Goal: Task Accomplishment & Management: Manage account settings

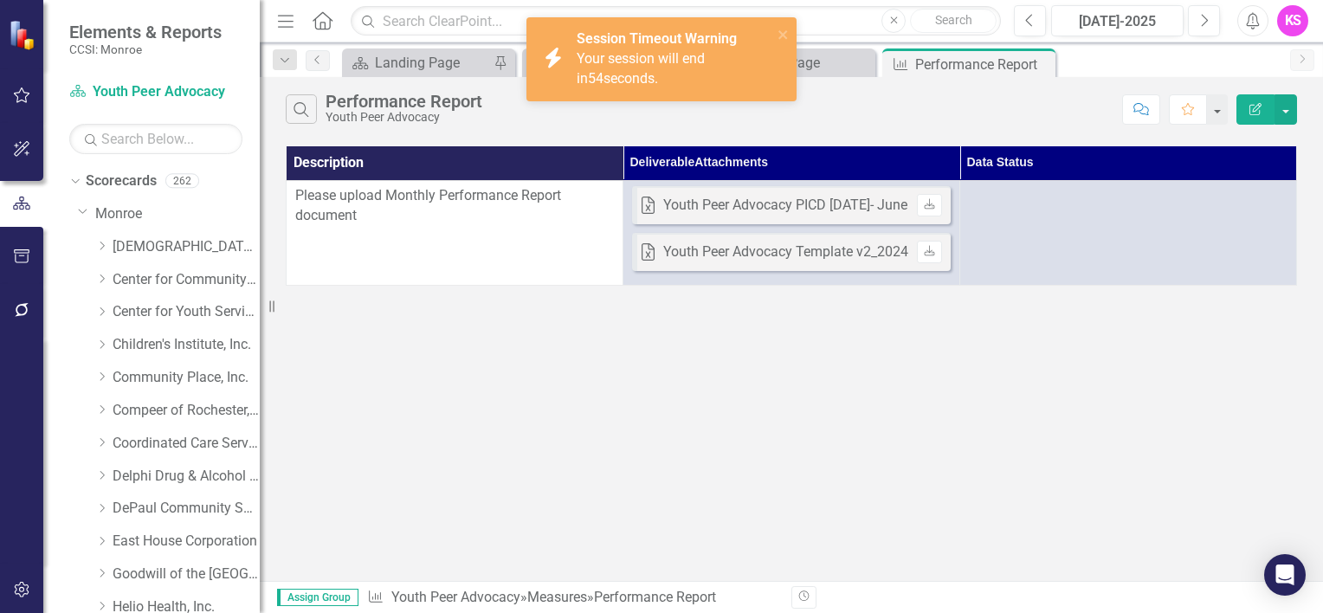
scroll to position [606, 0]
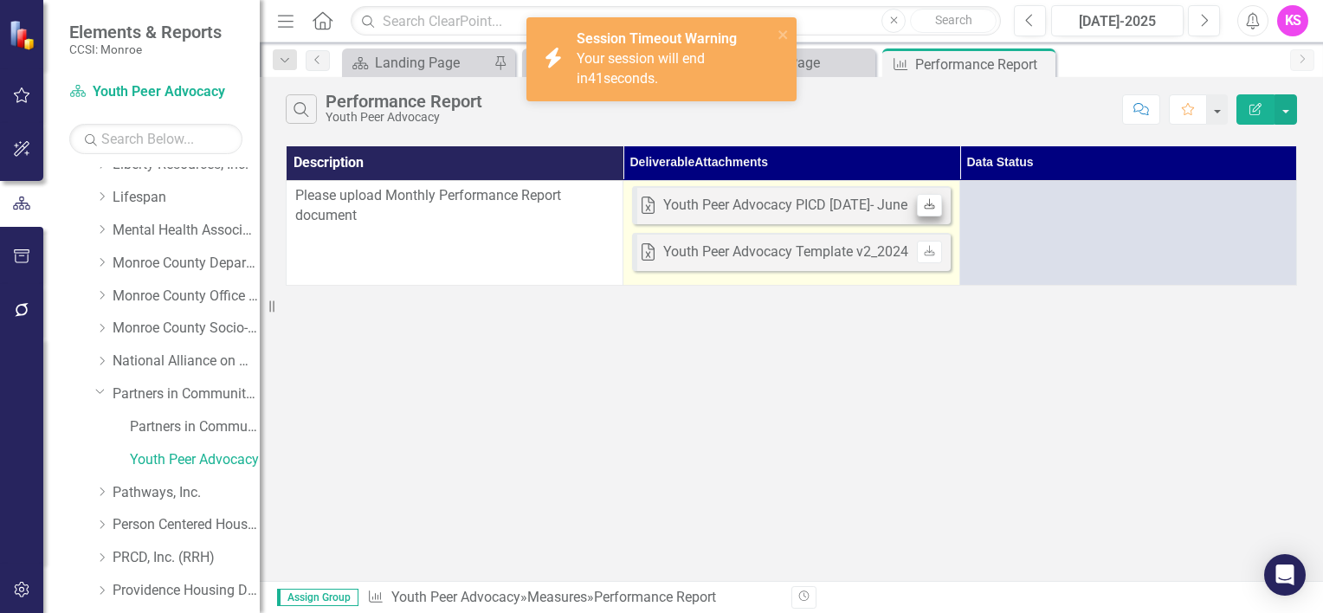
click at [928, 203] on icon "Download" at bounding box center [929, 205] width 13 height 10
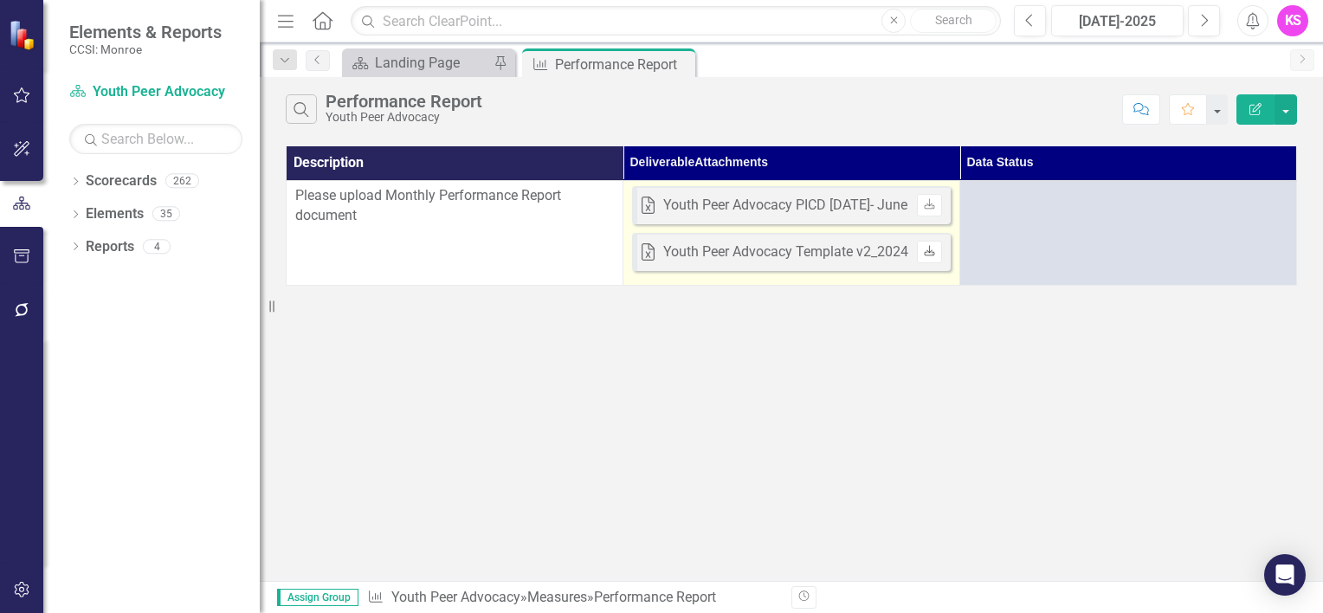
click at [927, 252] on icon "Download" at bounding box center [929, 252] width 13 height 10
click at [928, 209] on link "Download" at bounding box center [929, 205] width 25 height 23
click at [928, 203] on icon at bounding box center [929, 203] width 10 height 10
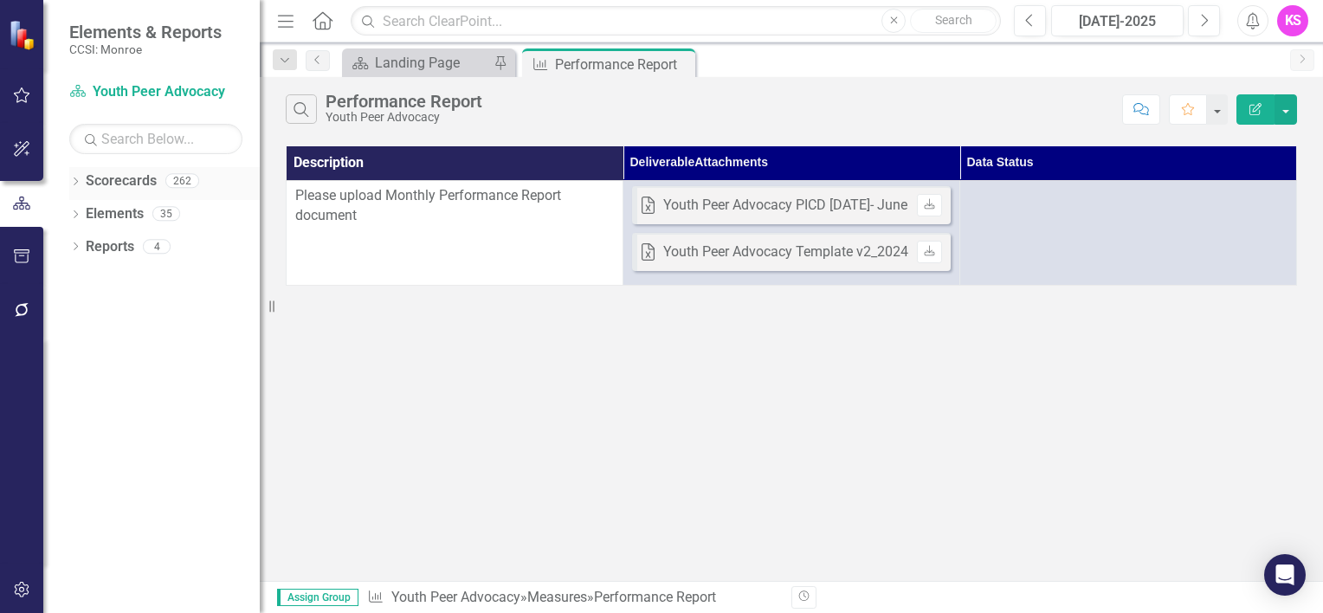
click at [75, 184] on icon "Dropdown" at bounding box center [75, 183] width 12 height 10
click at [88, 213] on icon "Dropdown" at bounding box center [84, 213] width 13 height 10
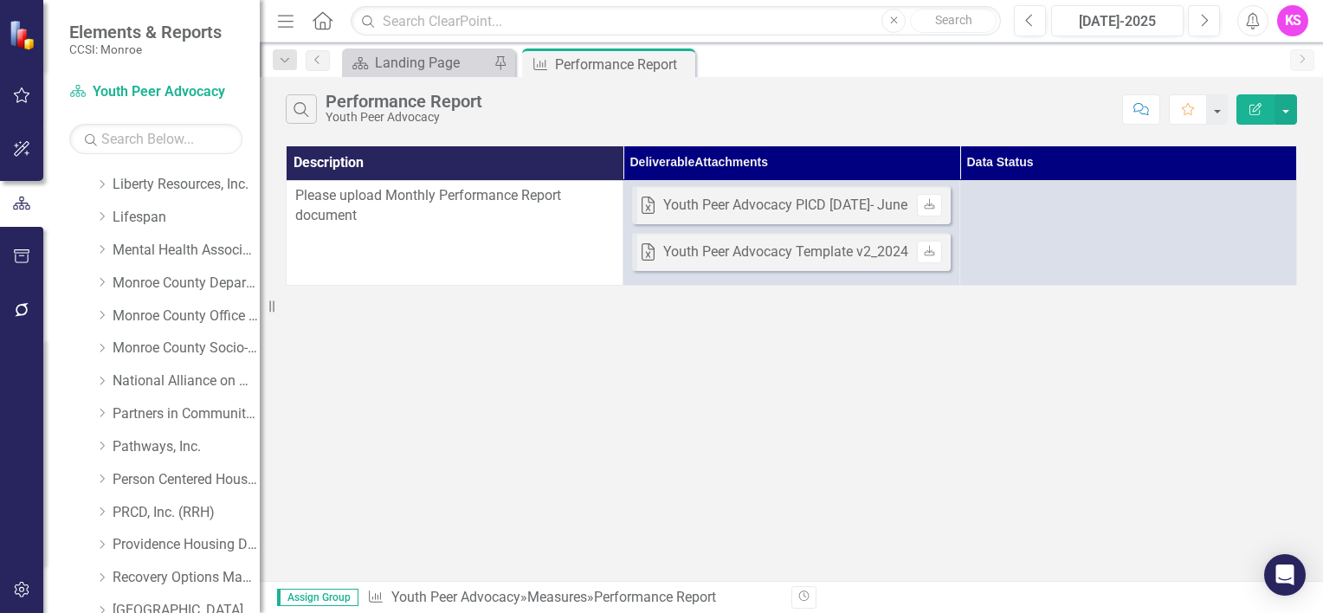
scroll to position [692, 0]
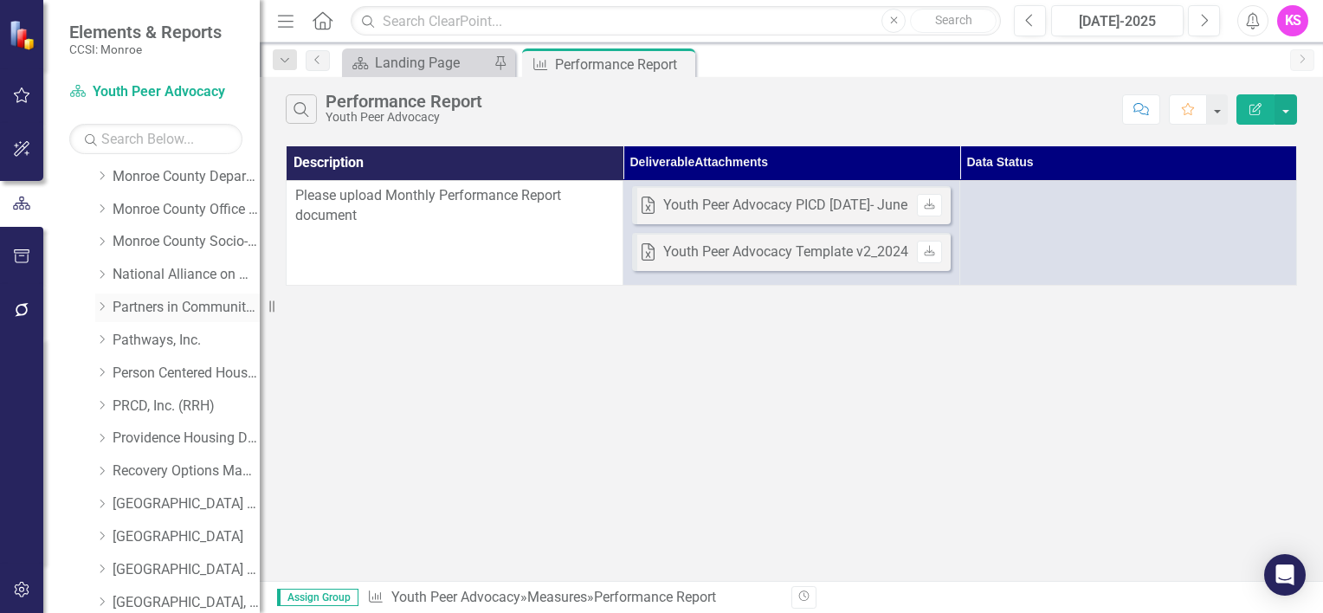
click at [104, 307] on icon at bounding box center [102, 307] width 4 height 9
click at [144, 304] on link "Partners in Community Development" at bounding box center [186, 308] width 147 height 20
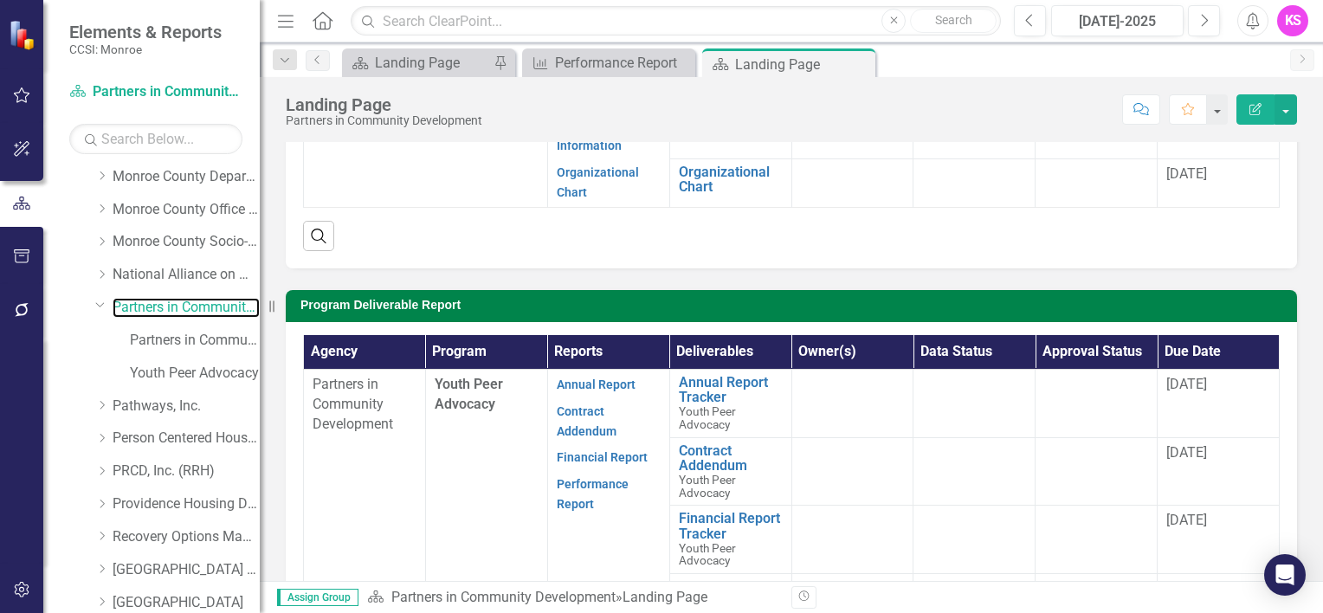
scroll to position [304, 0]
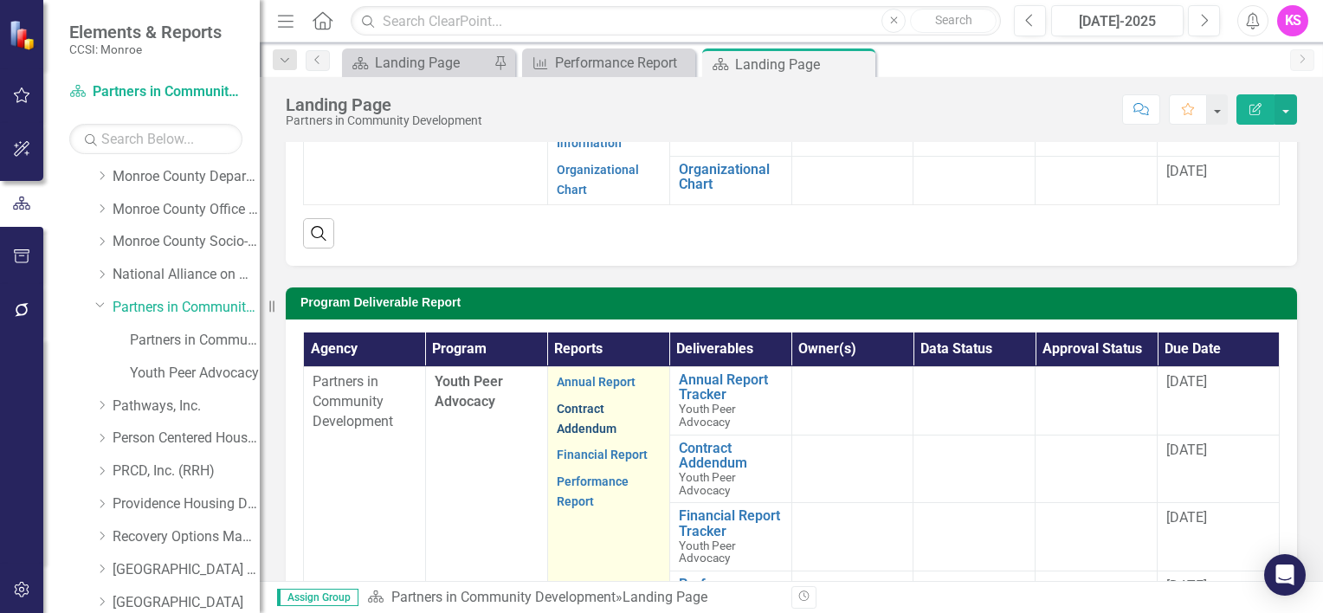
click at [583, 405] on link "Contract Addendum" at bounding box center [587, 419] width 60 height 34
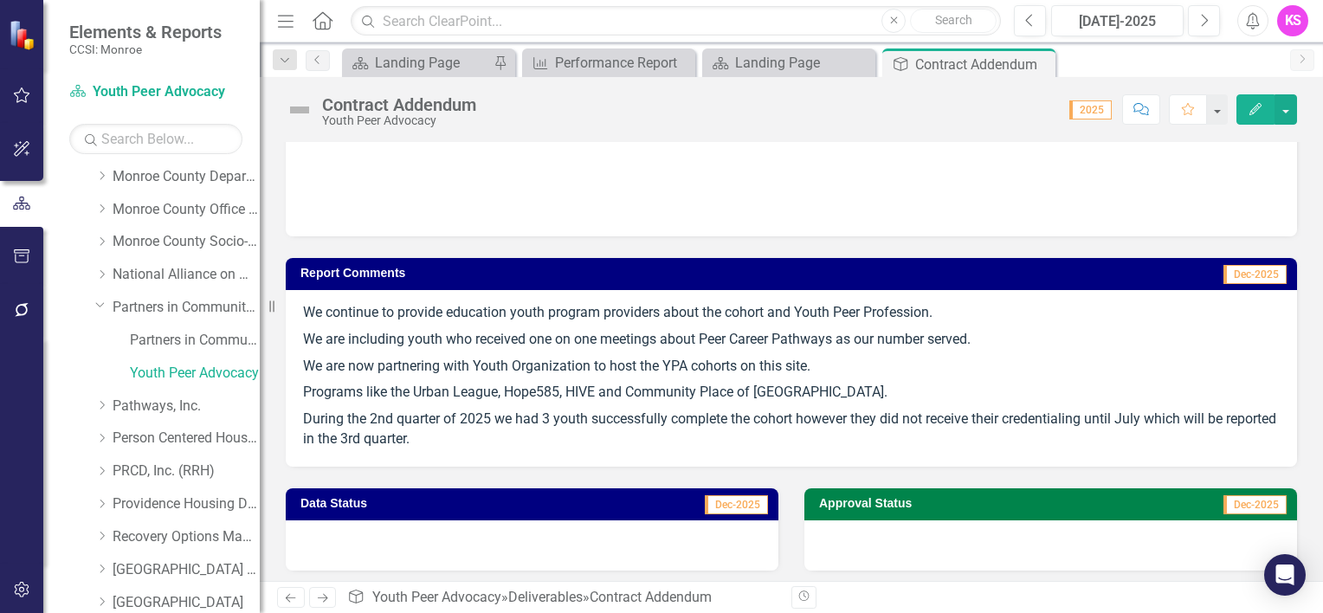
scroll to position [2257, 0]
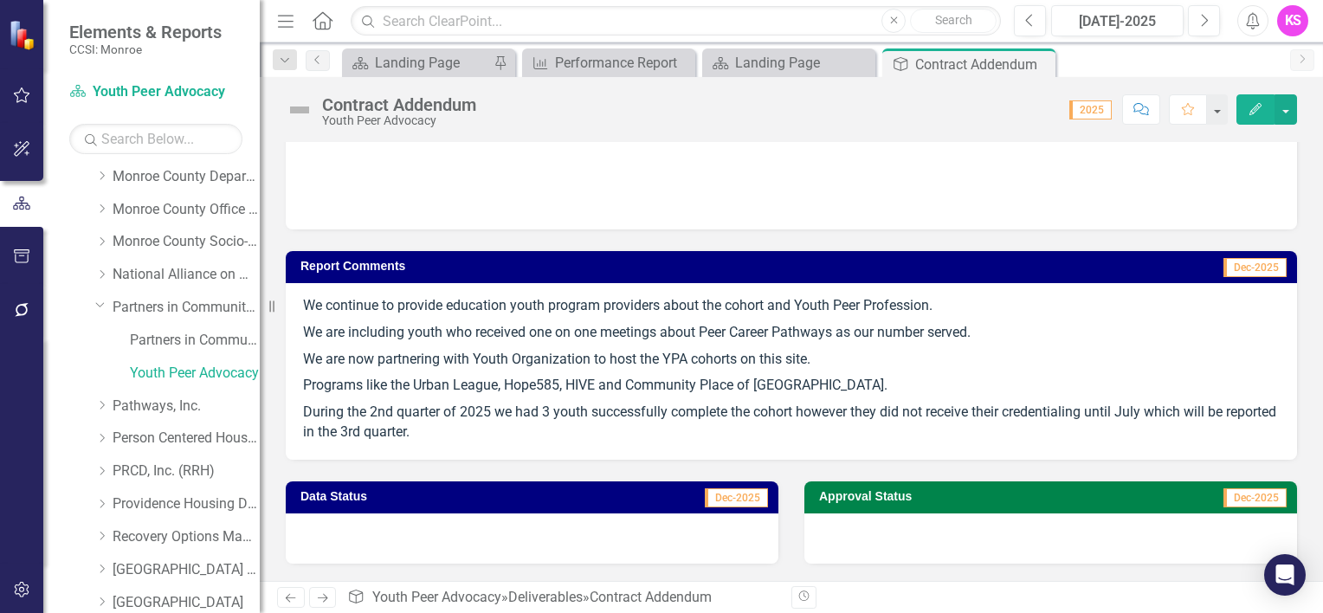
click at [836, 545] on div at bounding box center [1050, 538] width 493 height 50
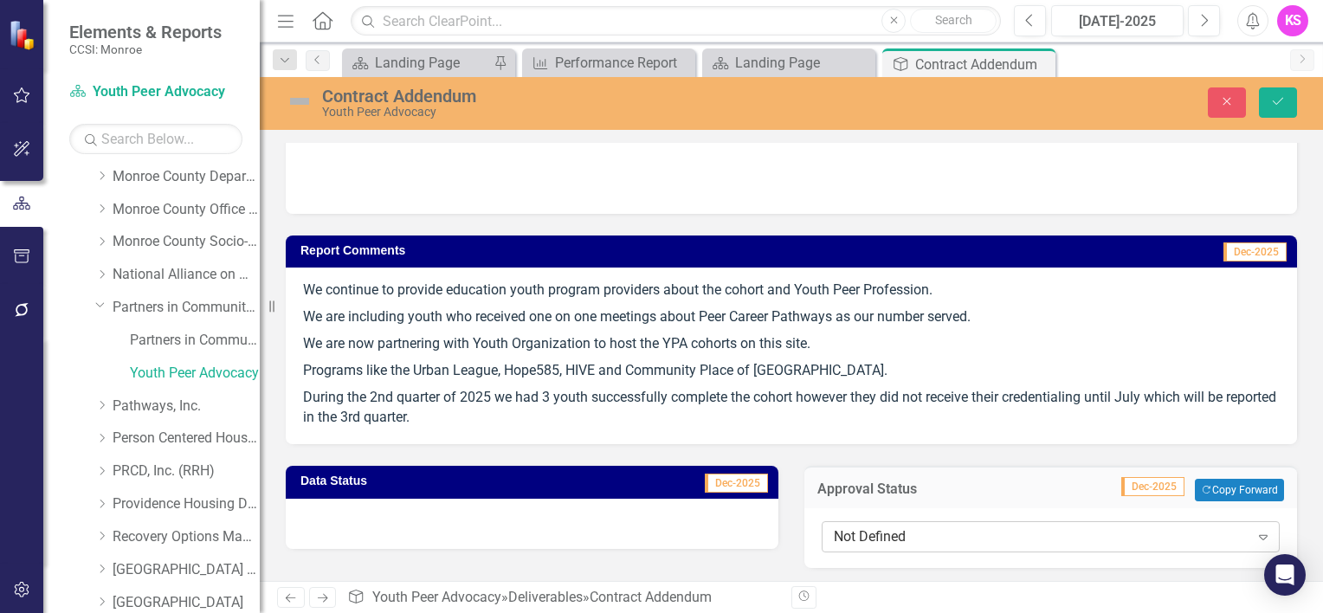
click at [1254, 544] on icon "Expand" at bounding box center [1262, 537] width 17 height 14
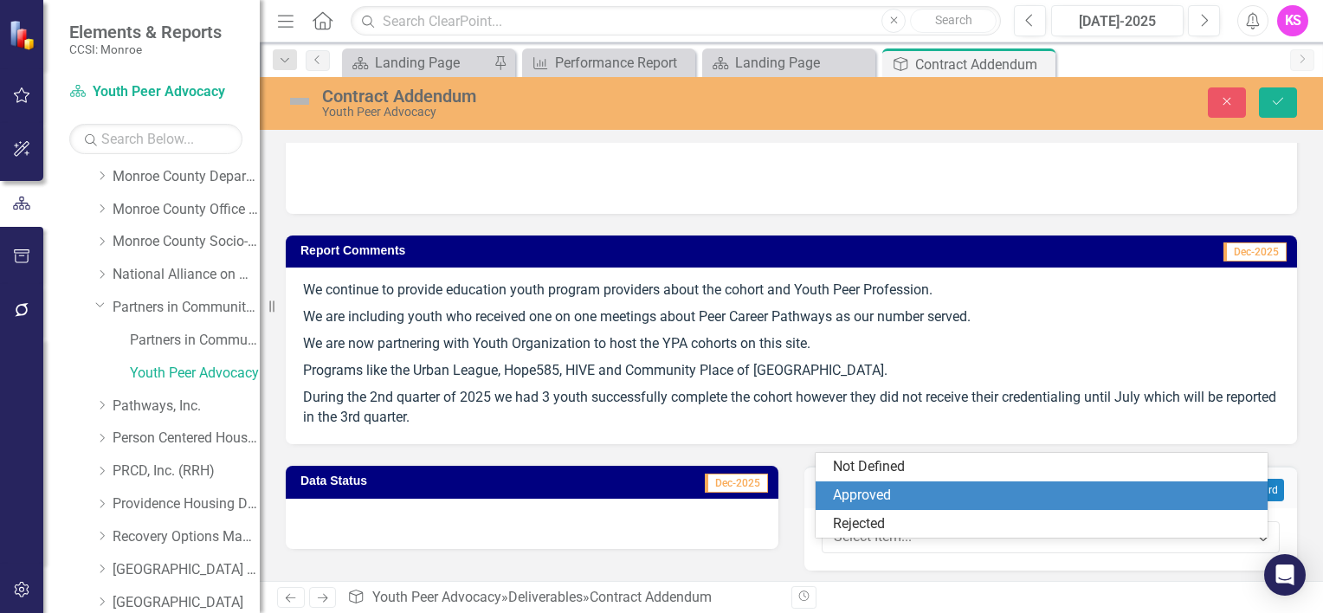
click at [862, 497] on div "Approved" at bounding box center [1045, 496] width 424 height 20
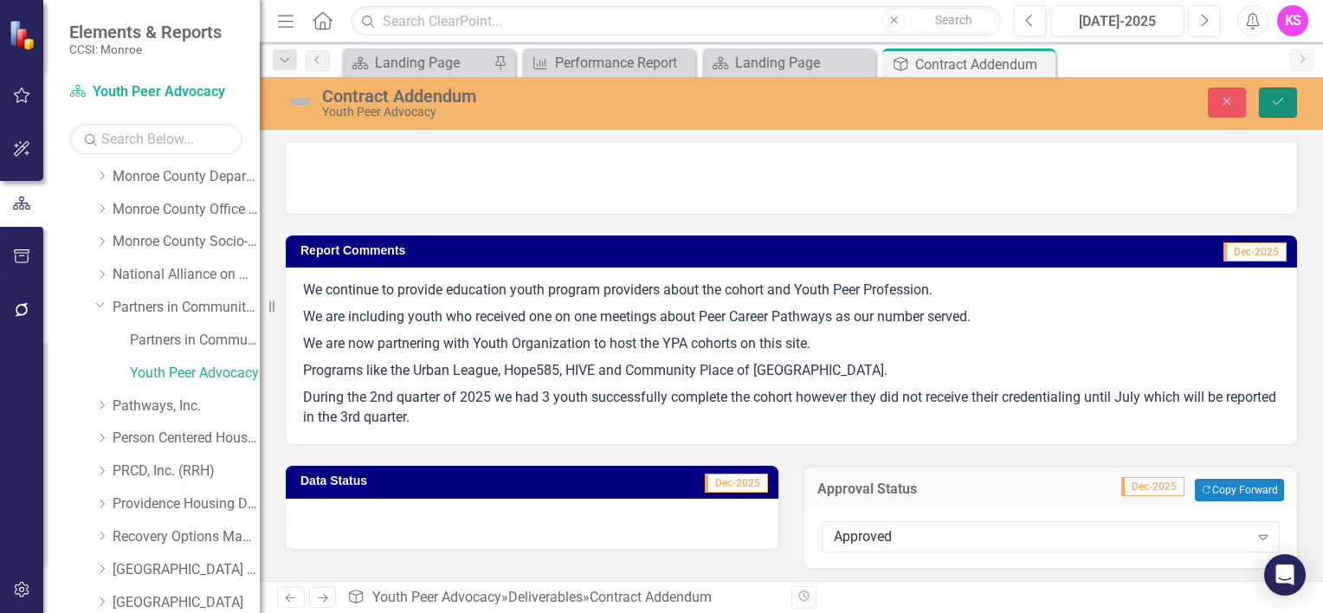
click at [1276, 100] on icon "Save" at bounding box center [1278, 101] width 16 height 12
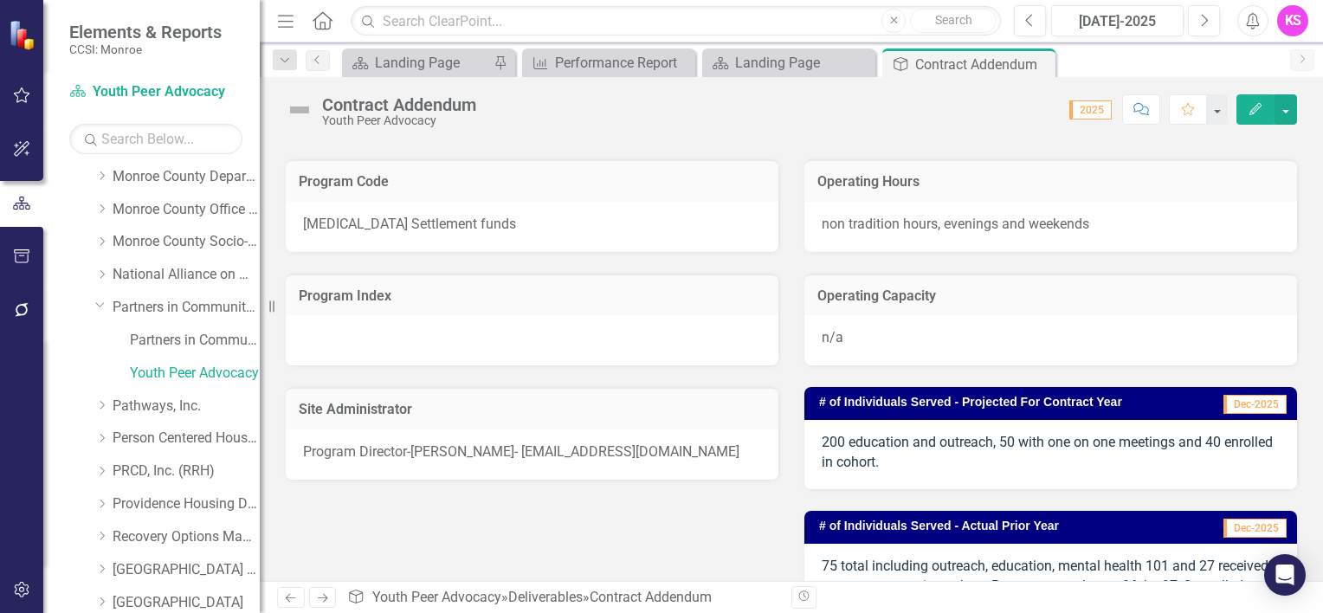
scroll to position [260, 0]
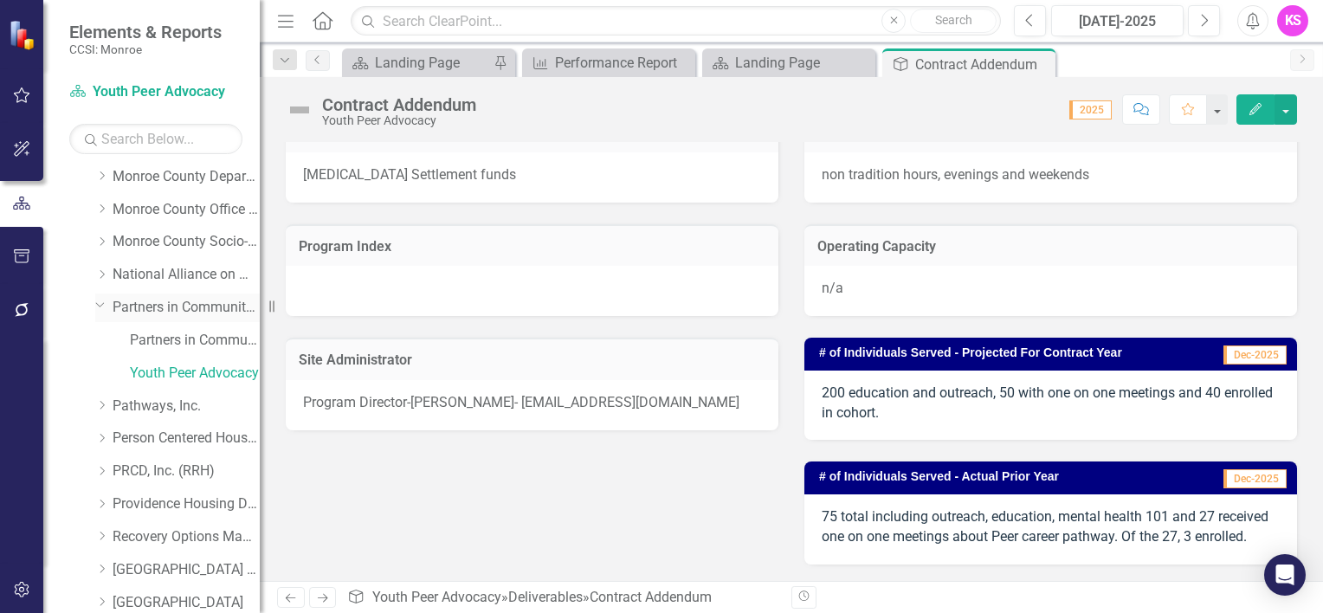
click at [179, 309] on link "Partners in Community Development" at bounding box center [186, 308] width 147 height 20
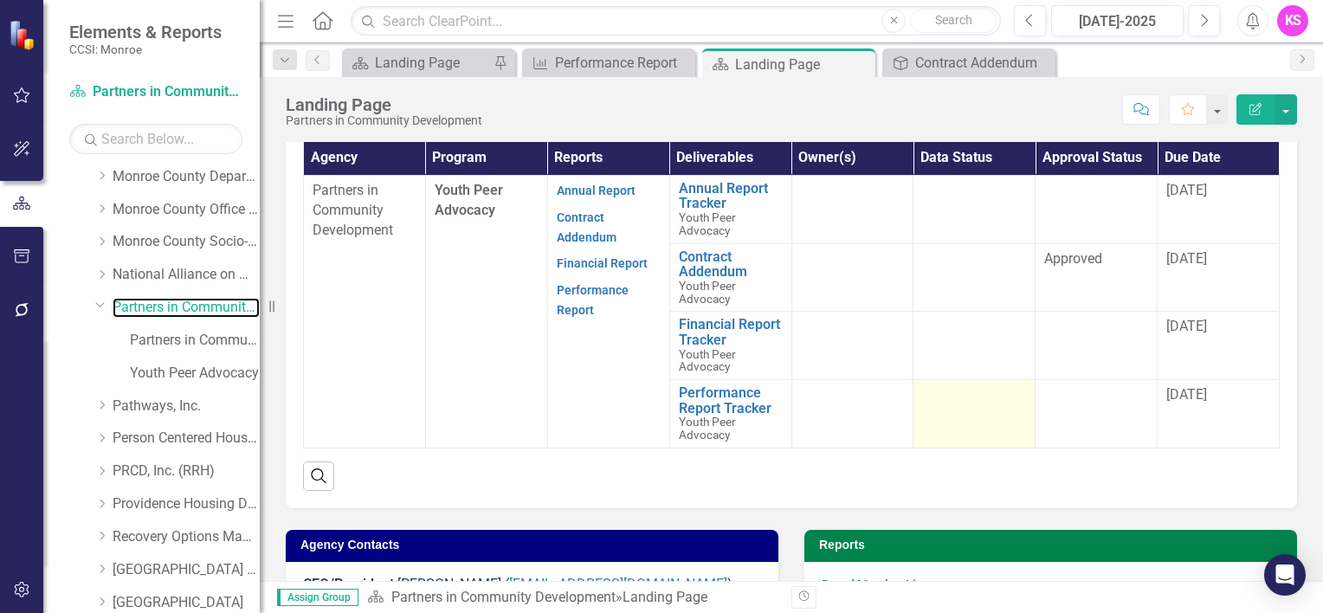
scroll to position [519, 0]
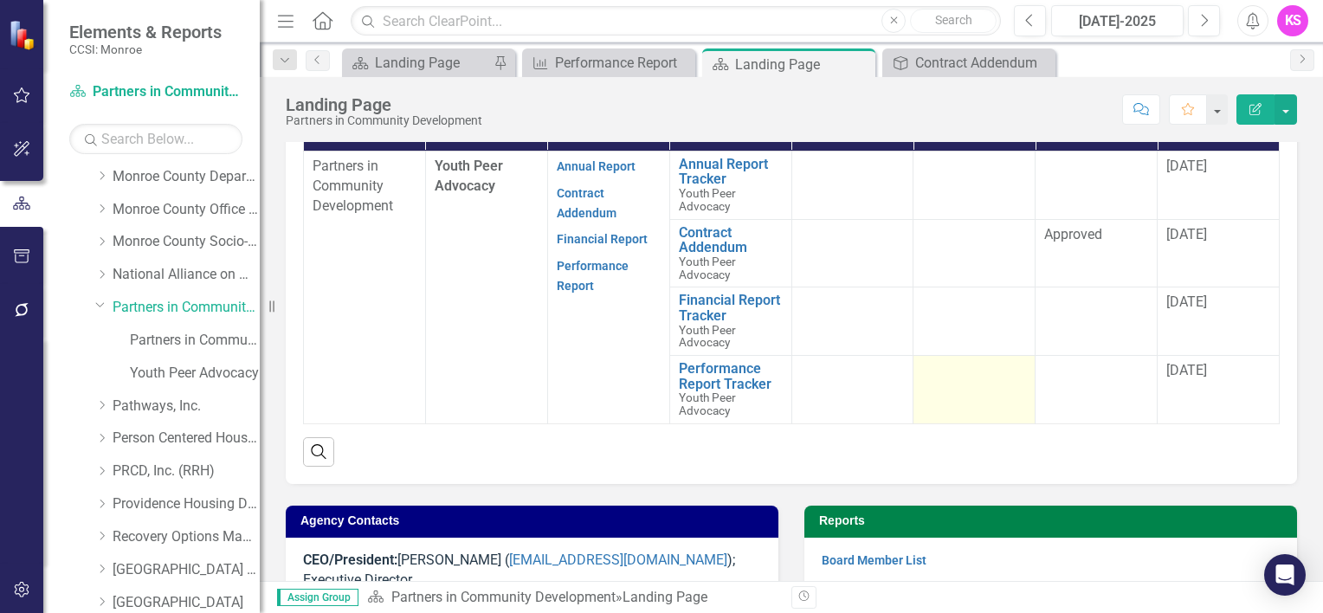
click at [966, 388] on td at bounding box center [974, 390] width 122 height 68
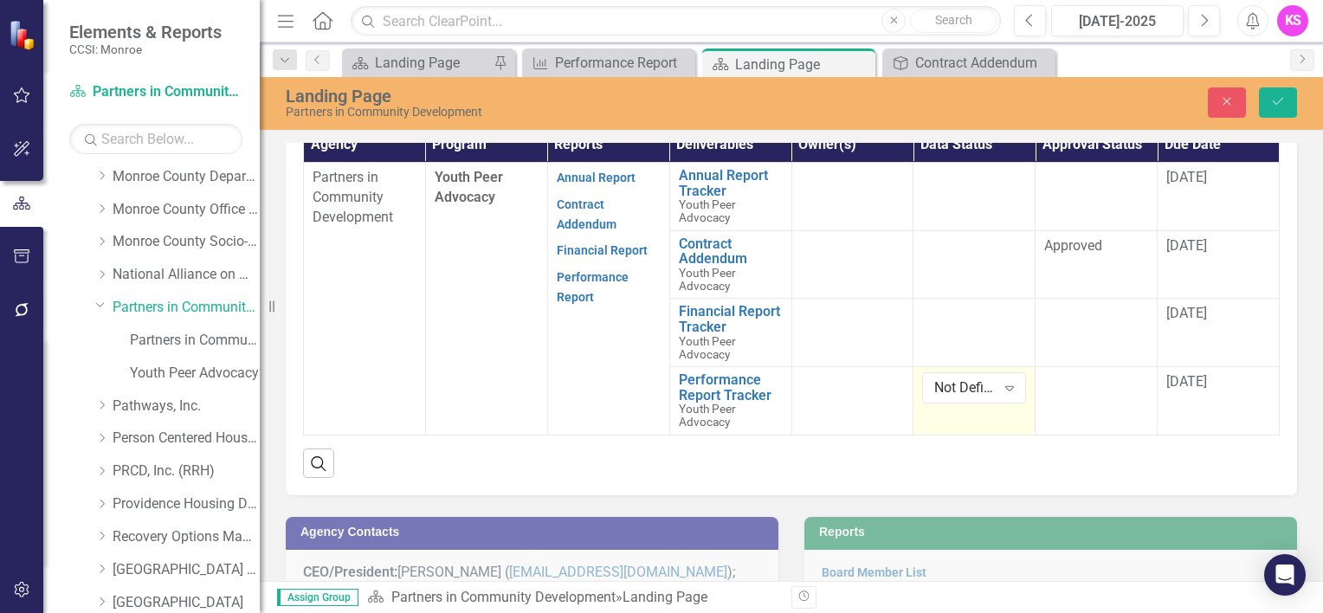
scroll to position [528, 0]
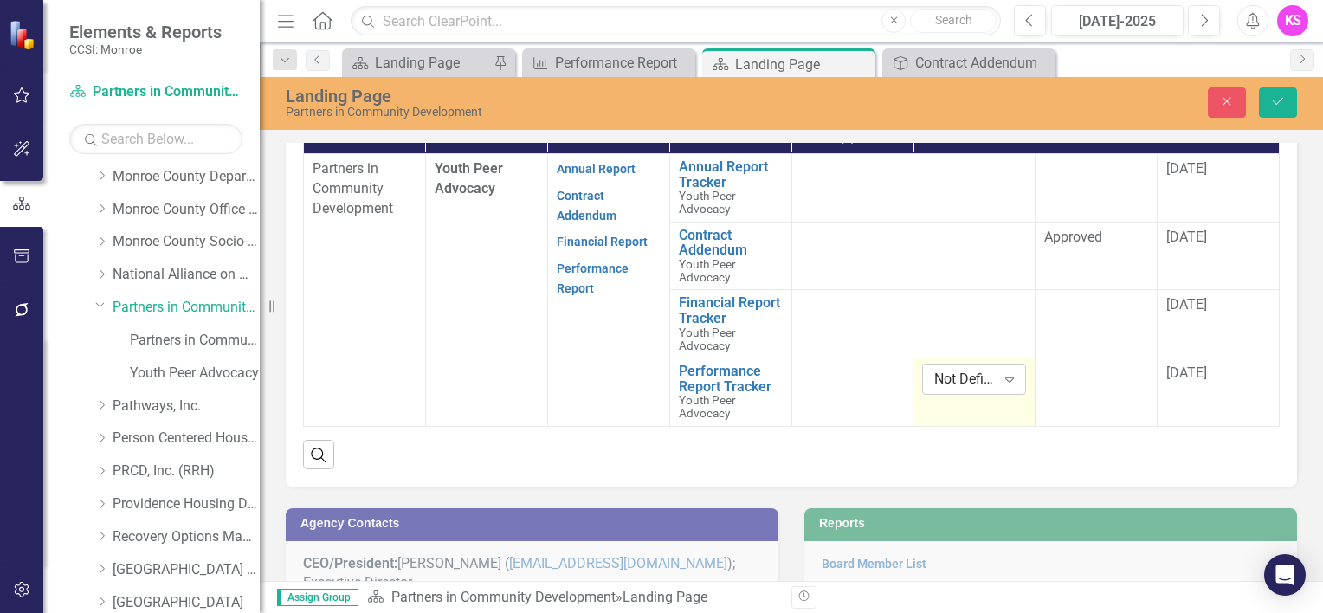
click at [1001, 377] on icon "Expand" at bounding box center [1009, 379] width 17 height 14
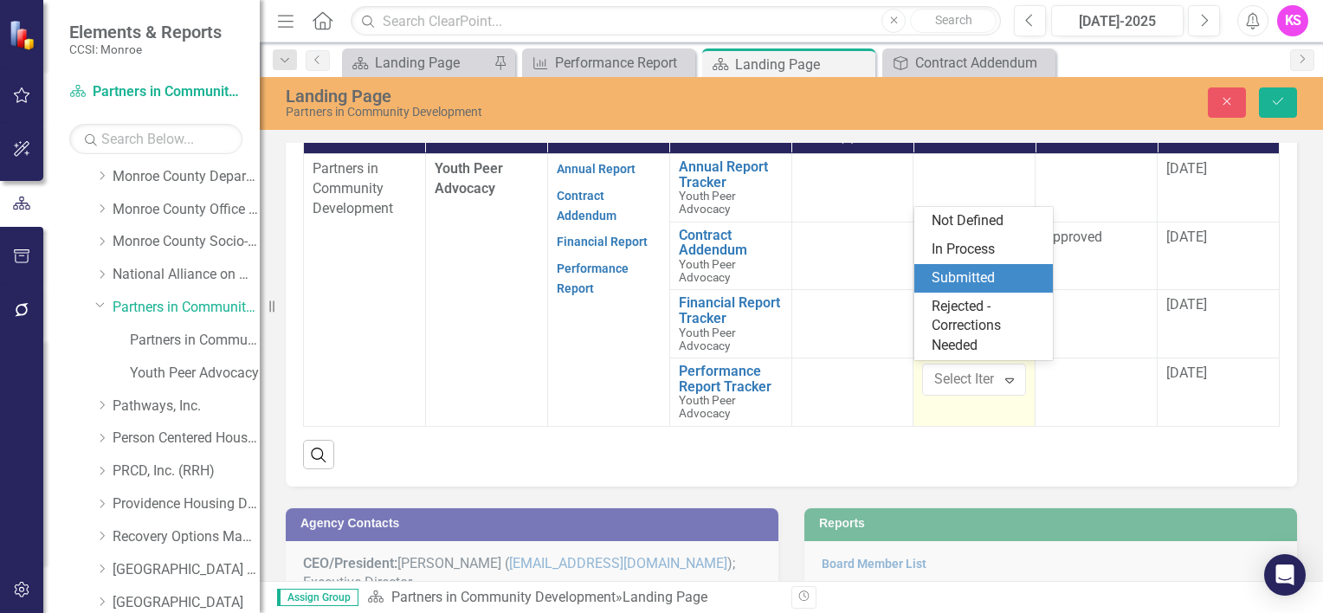
click at [960, 278] on div "Submitted" at bounding box center [986, 278] width 111 height 20
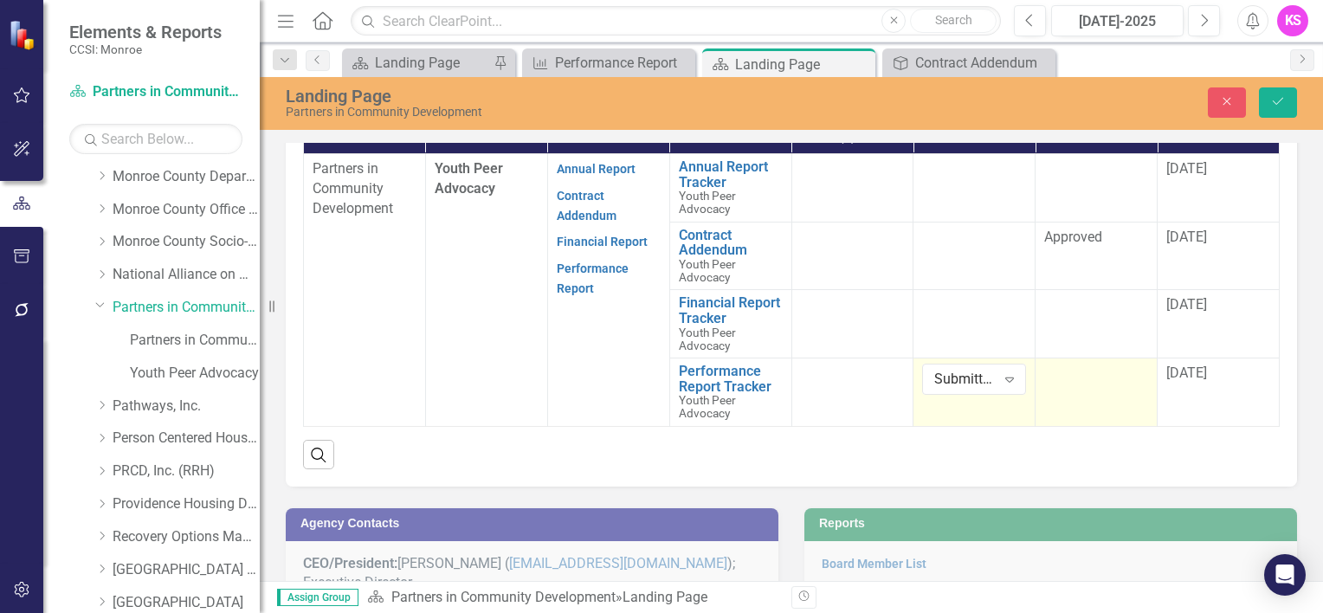
click at [1123, 381] on td at bounding box center [1096, 392] width 122 height 68
click at [1123, 376] on icon "Expand" at bounding box center [1131, 379] width 17 height 14
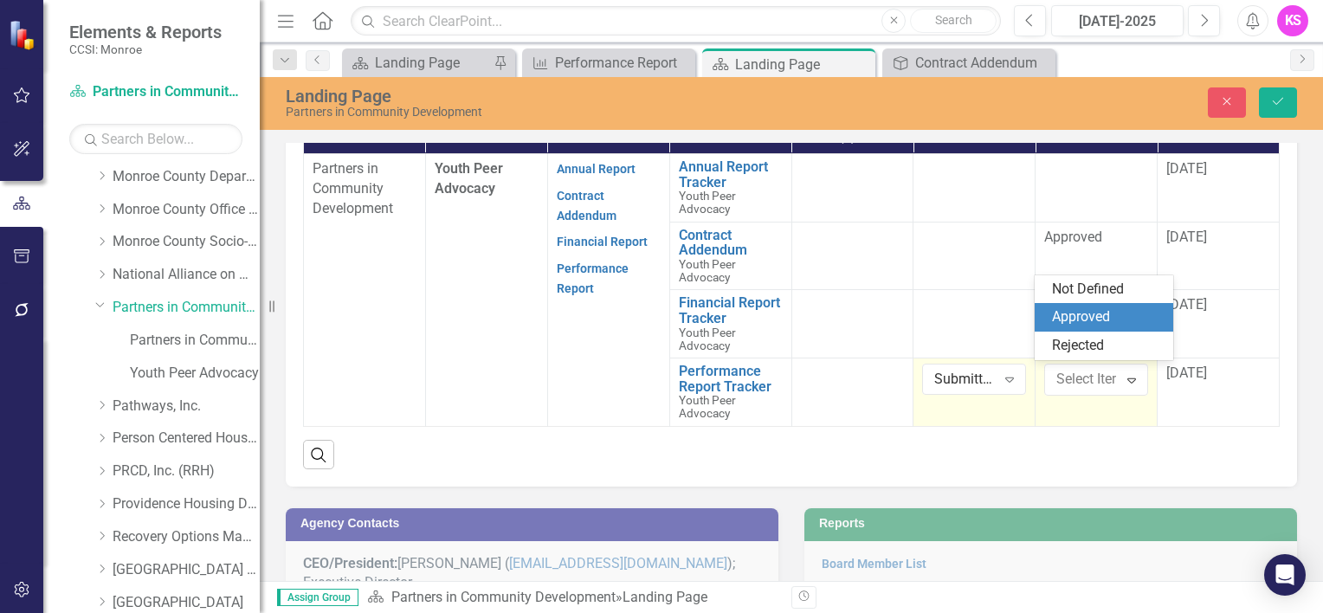
click at [1103, 318] on div "Approved" at bounding box center [1107, 317] width 111 height 20
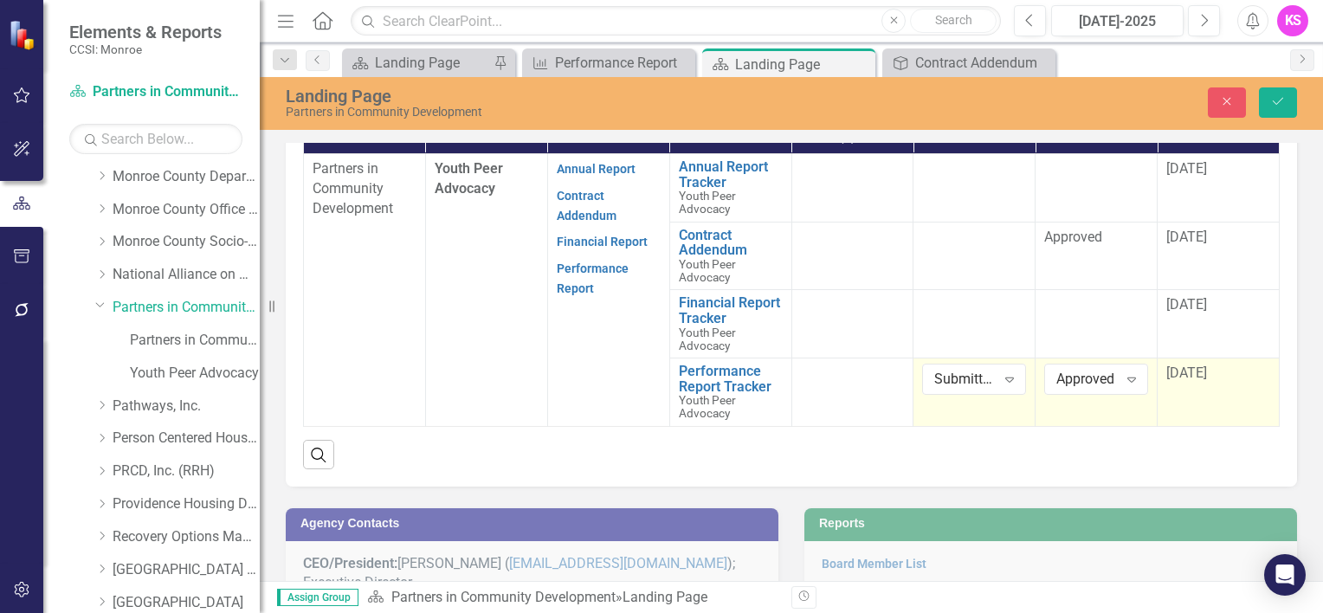
click at [1209, 373] on div "[DATE]" at bounding box center [1218, 374] width 104 height 20
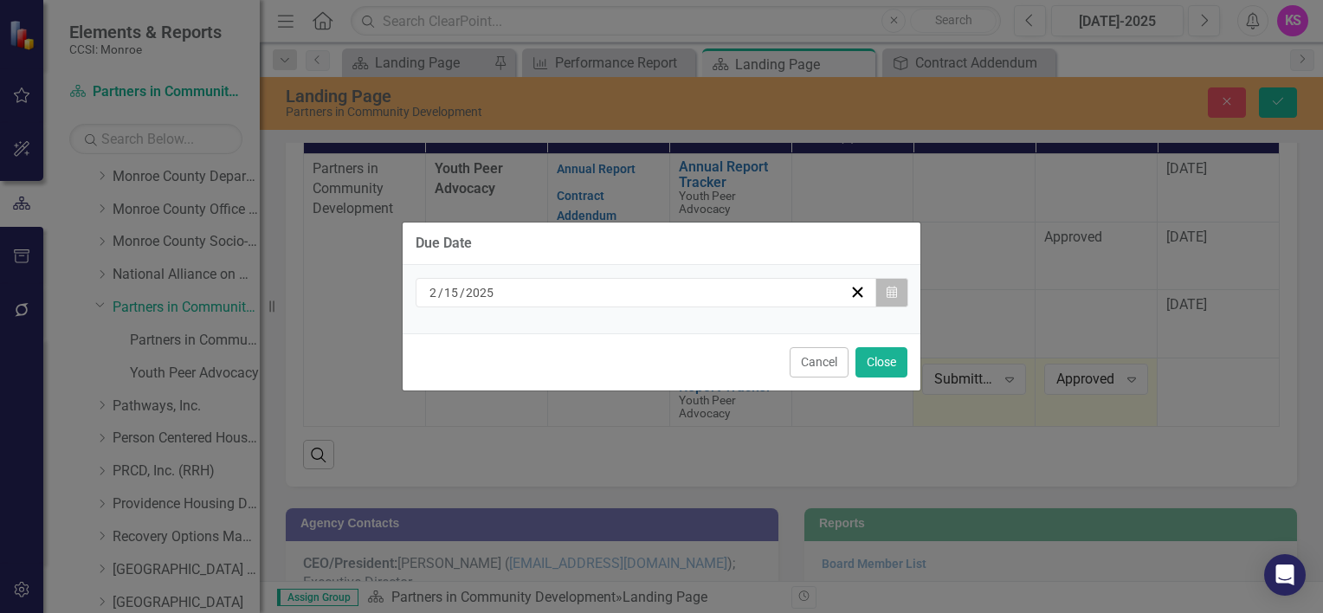
click at [886, 292] on icon "Calendar" at bounding box center [891, 293] width 10 height 12
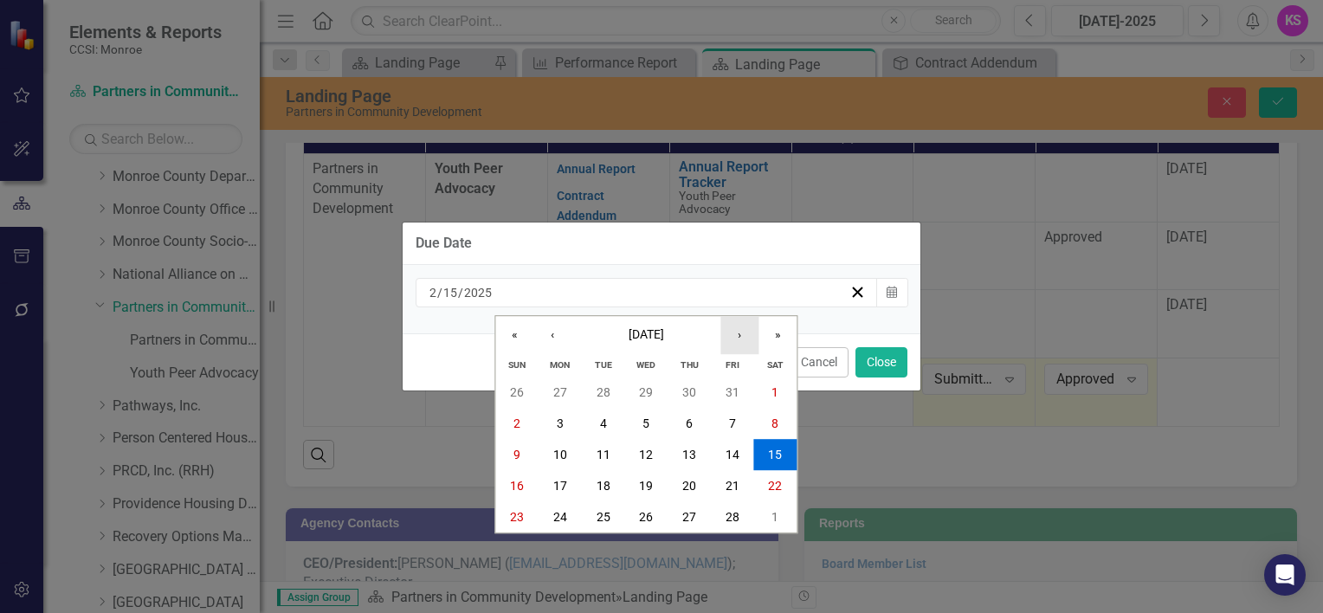
click at [737, 339] on button "›" at bounding box center [739, 335] width 38 height 38
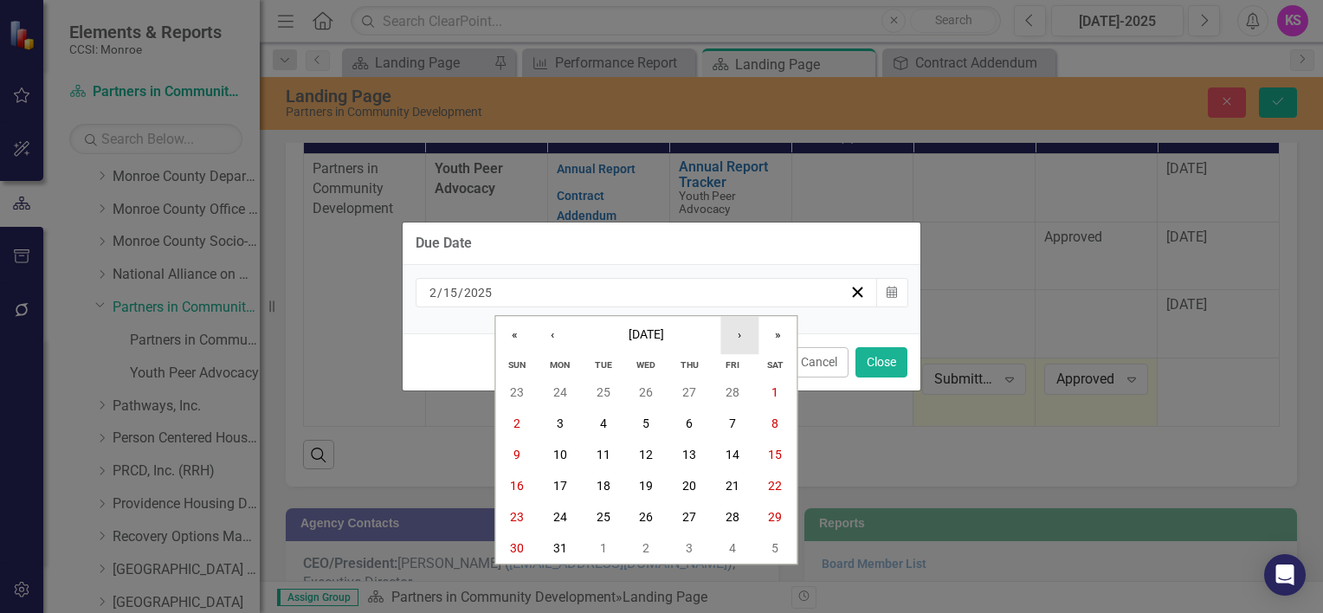
click at [737, 339] on button "›" at bounding box center [739, 335] width 38 height 38
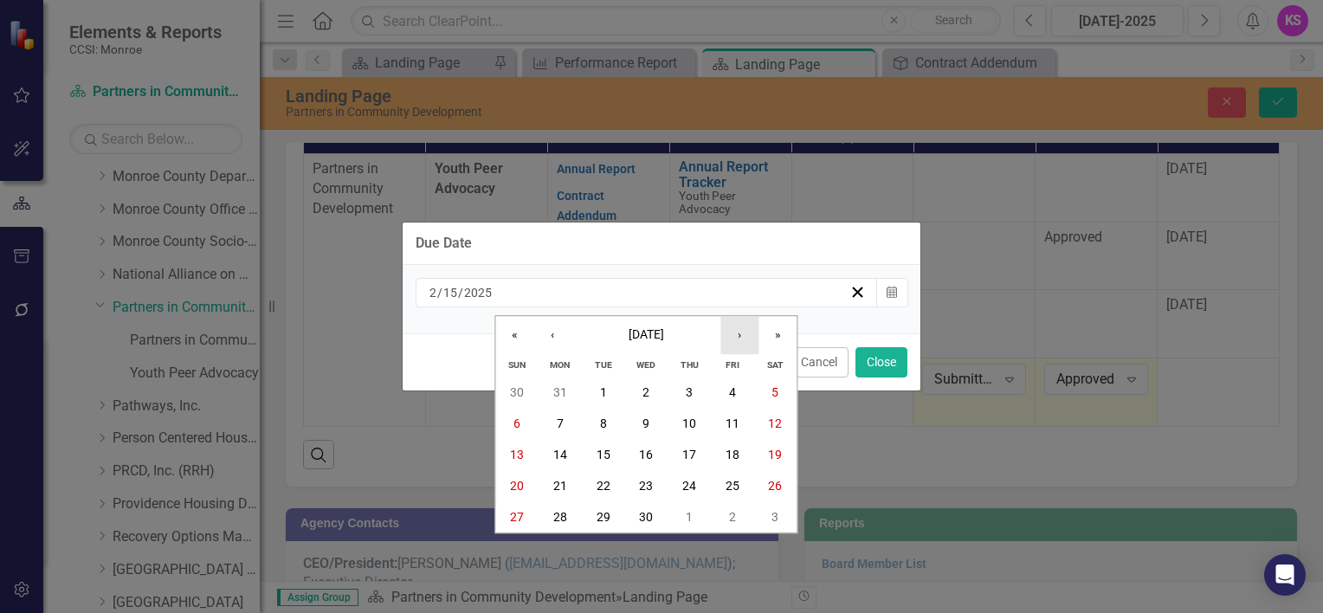
click at [737, 339] on button "›" at bounding box center [739, 335] width 38 height 38
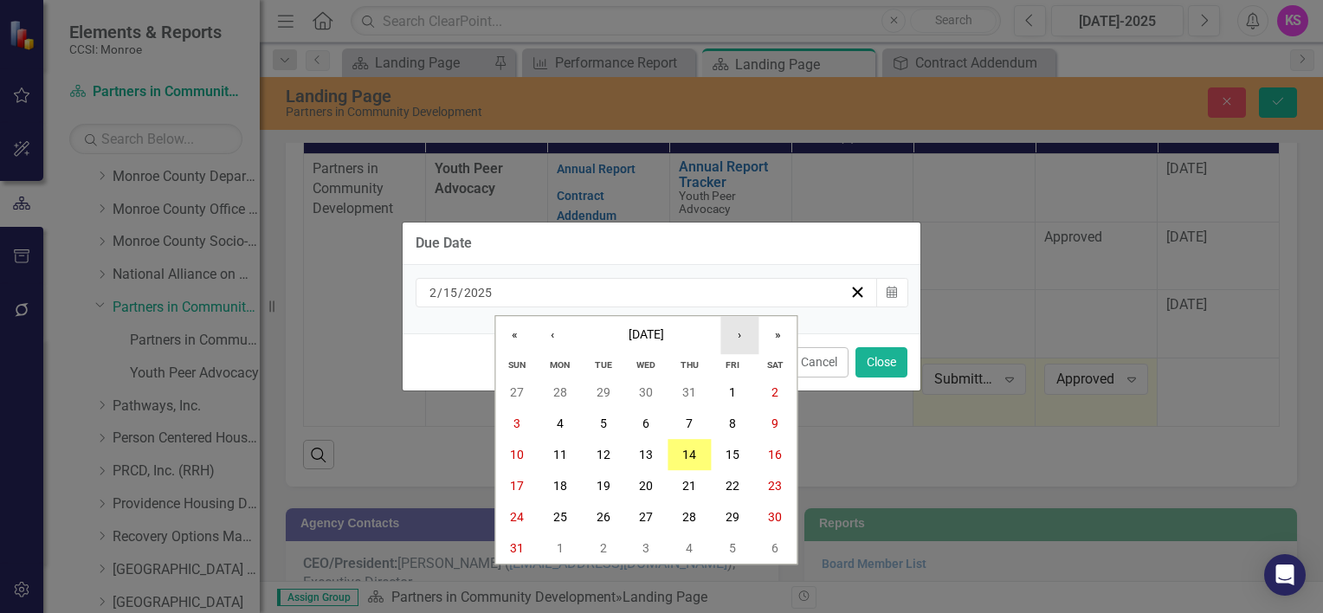
click at [737, 339] on button "›" at bounding box center [739, 335] width 38 height 38
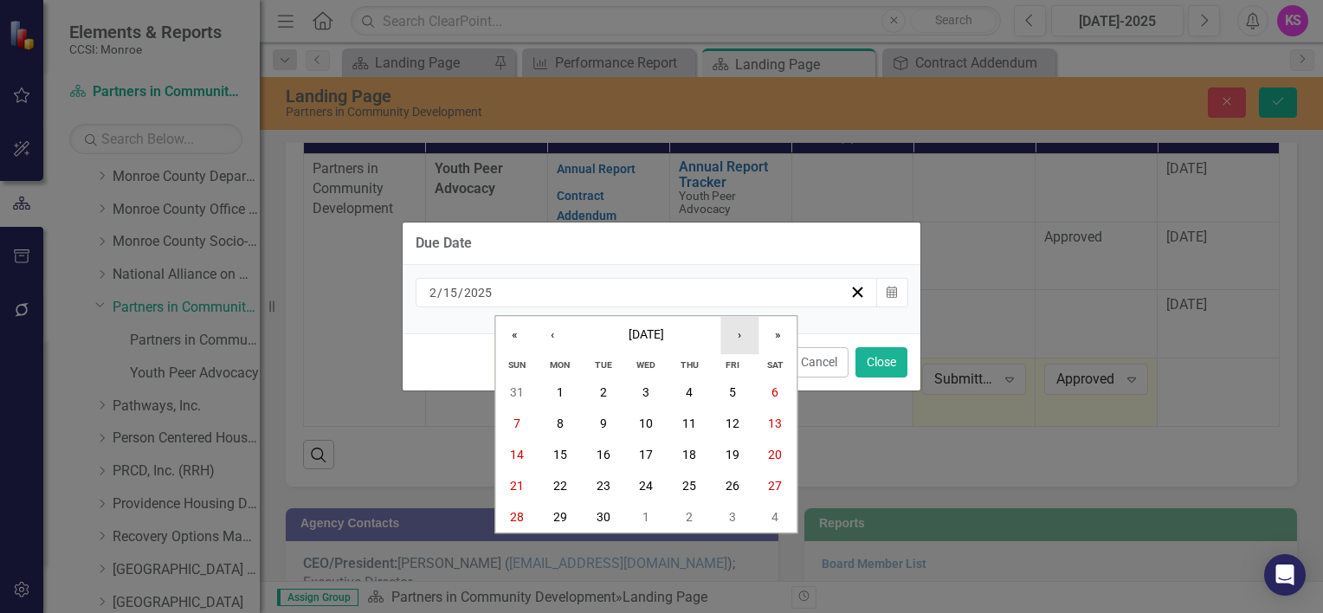
click at [737, 339] on button "›" at bounding box center [739, 335] width 38 height 38
click at [646, 453] on abbr "15" at bounding box center [646, 455] width 14 height 14
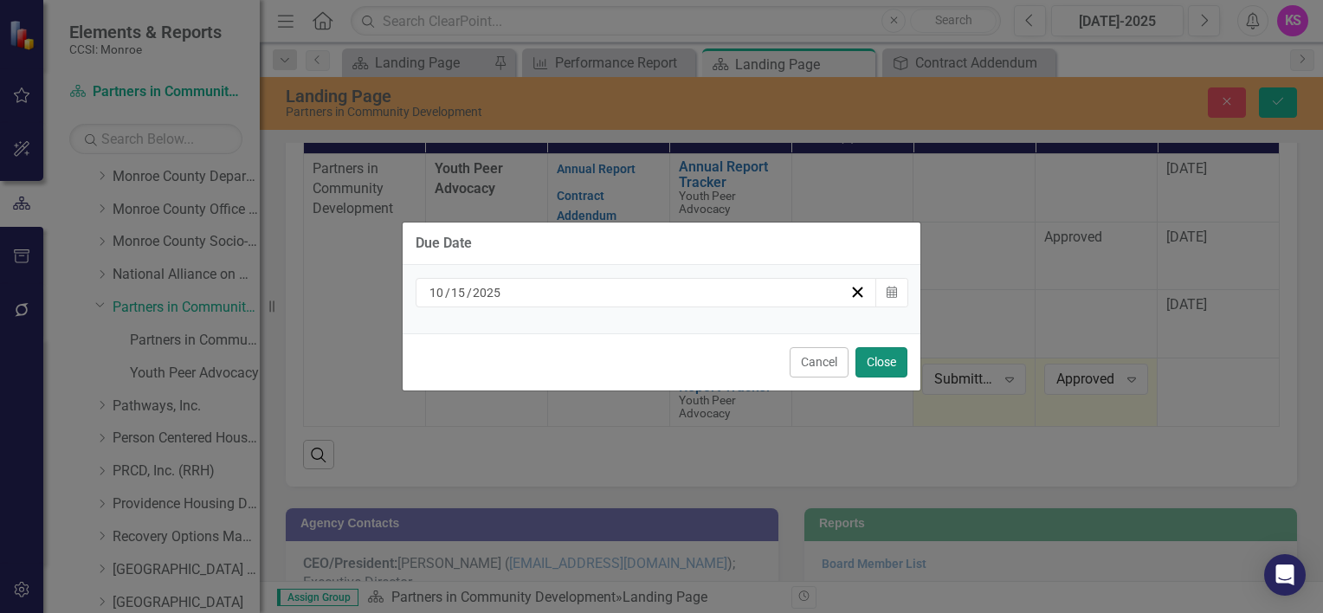
click at [881, 364] on button "Close" at bounding box center [881, 362] width 52 height 30
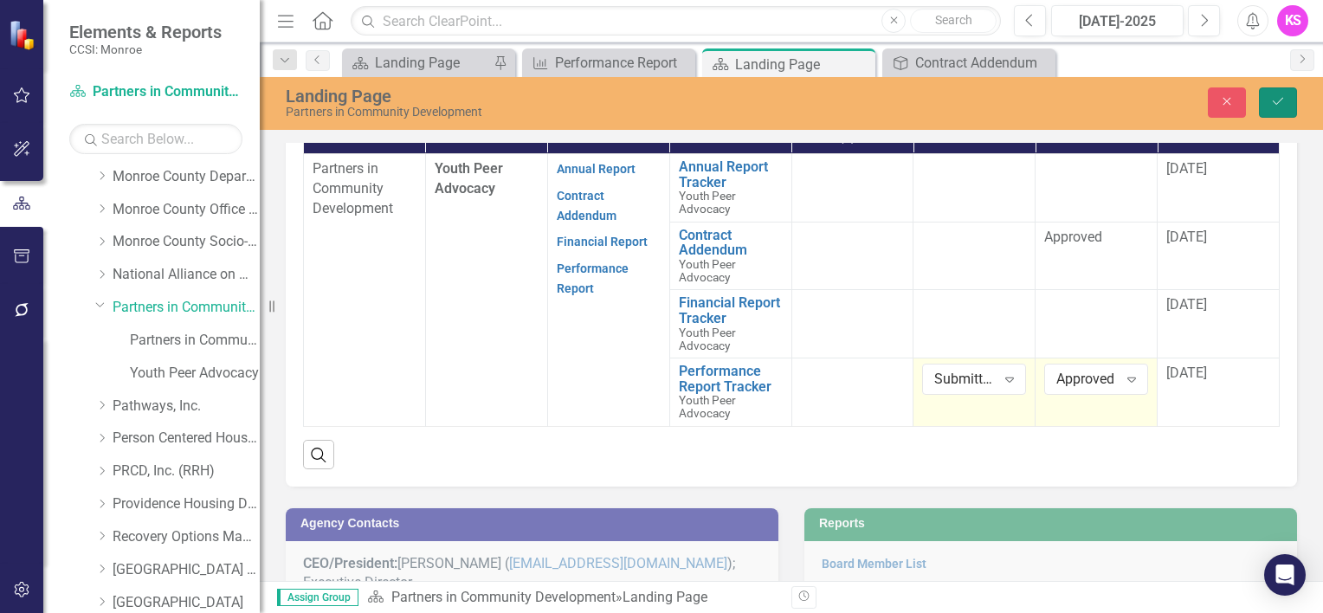
click at [1278, 101] on icon "submit" at bounding box center [1277, 101] width 10 height 7
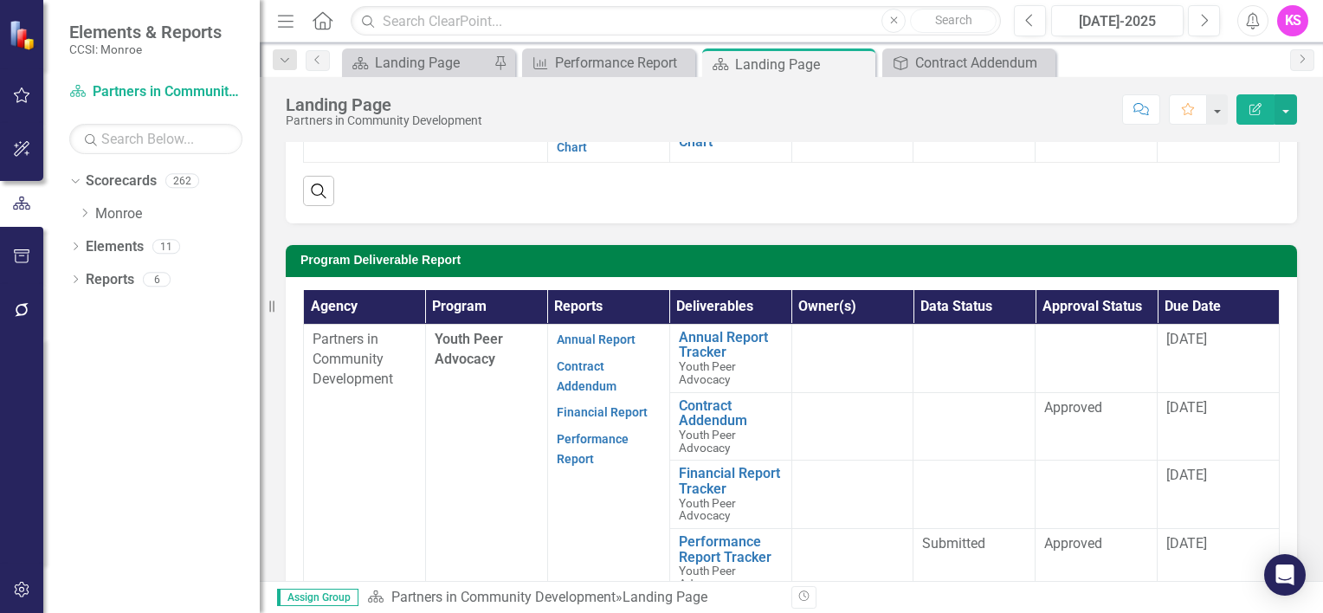
scroll to position [433, 0]
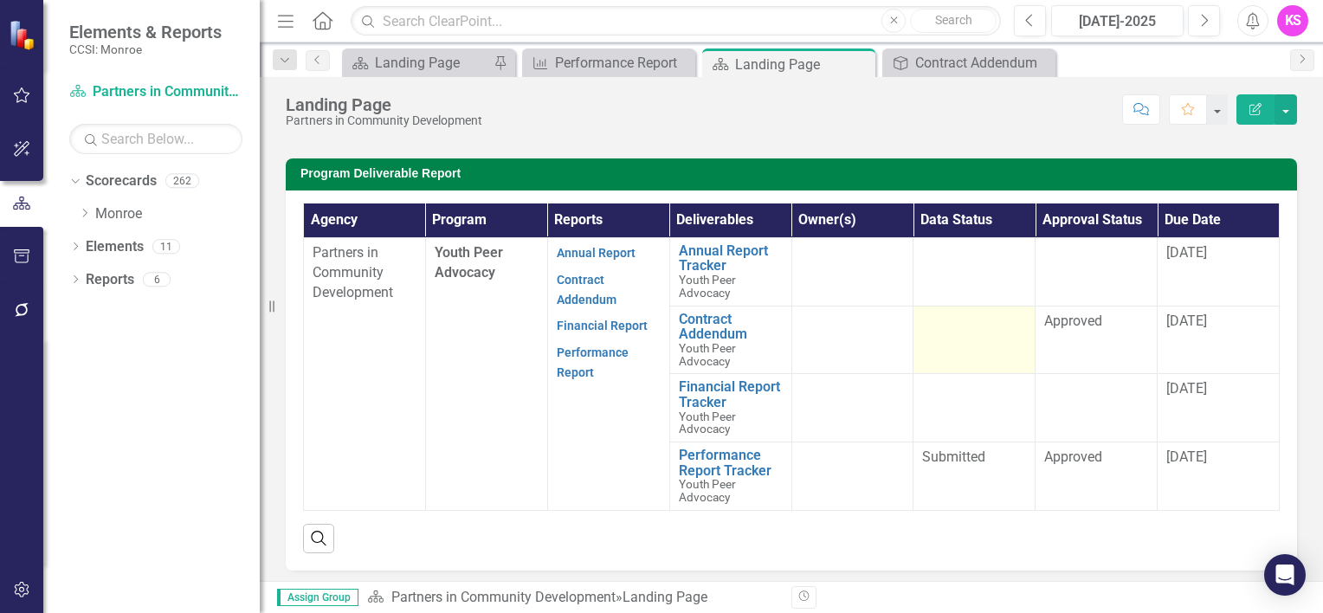
click at [984, 340] on td at bounding box center [974, 340] width 122 height 68
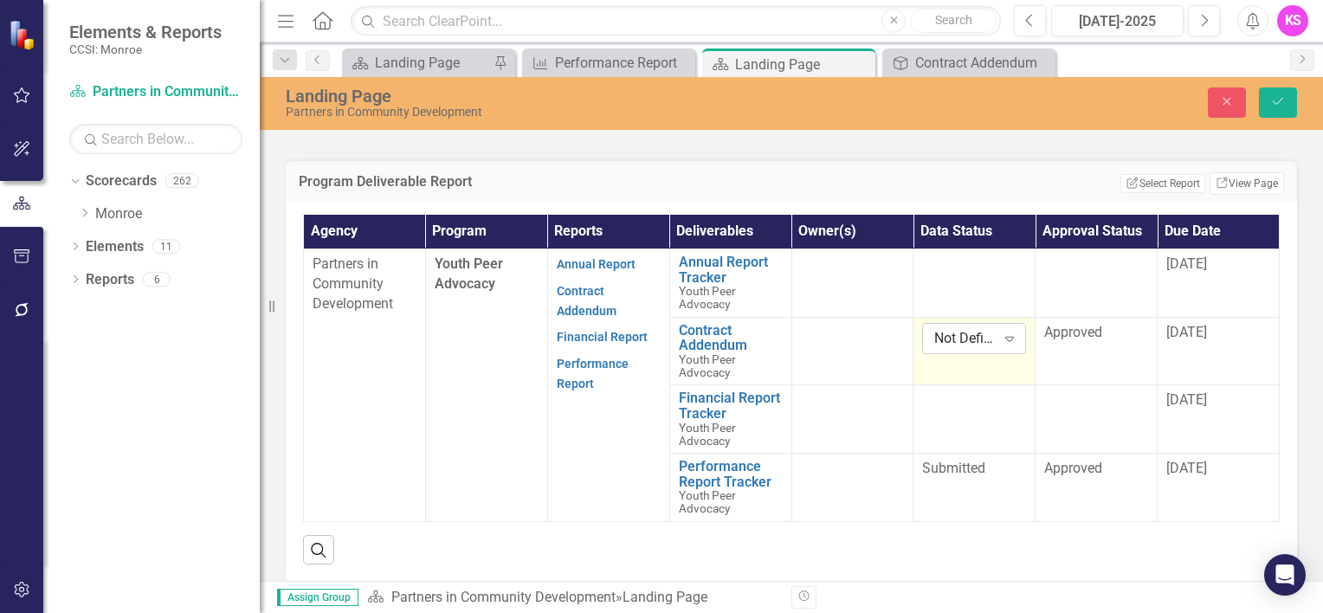
click at [1005, 333] on icon "Expand" at bounding box center [1009, 339] width 17 height 14
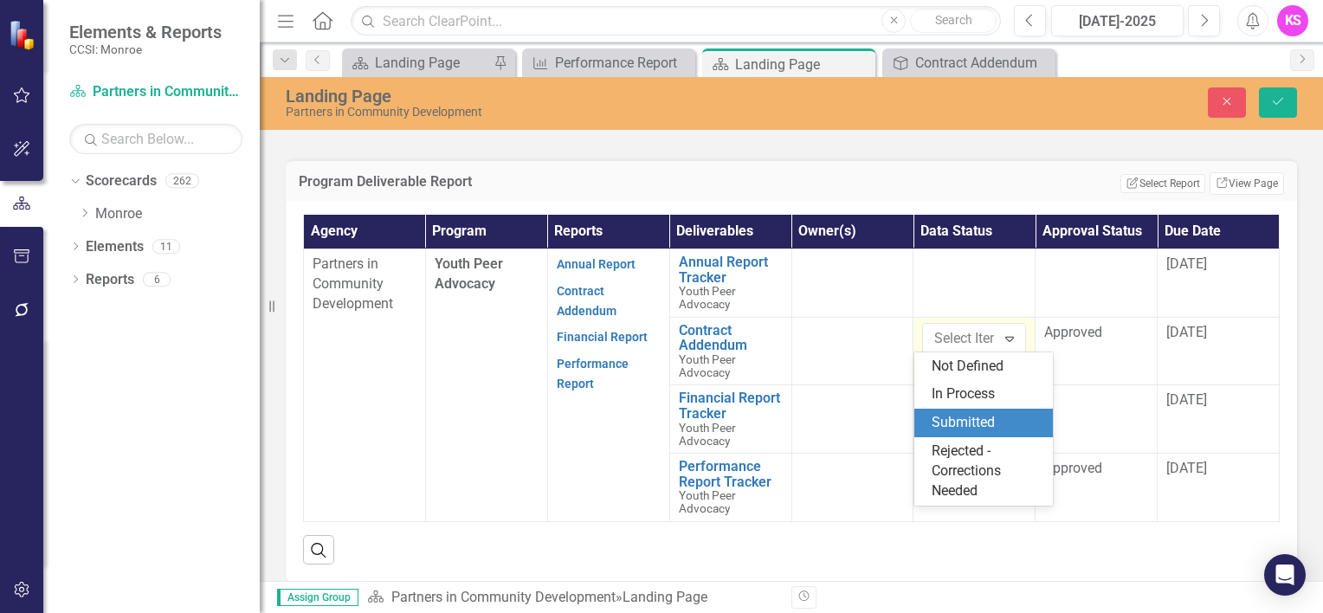
click at [961, 419] on div "Submitted" at bounding box center [986, 423] width 111 height 20
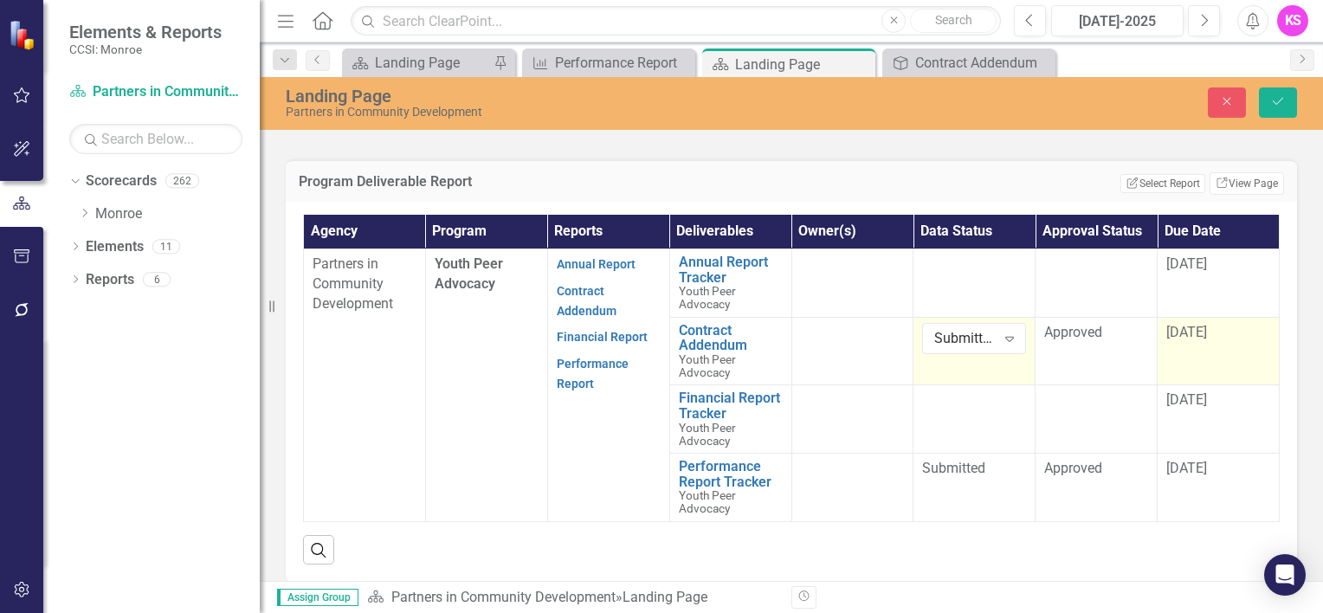
click at [1201, 328] on span "[DATE]" at bounding box center [1186, 332] width 41 height 16
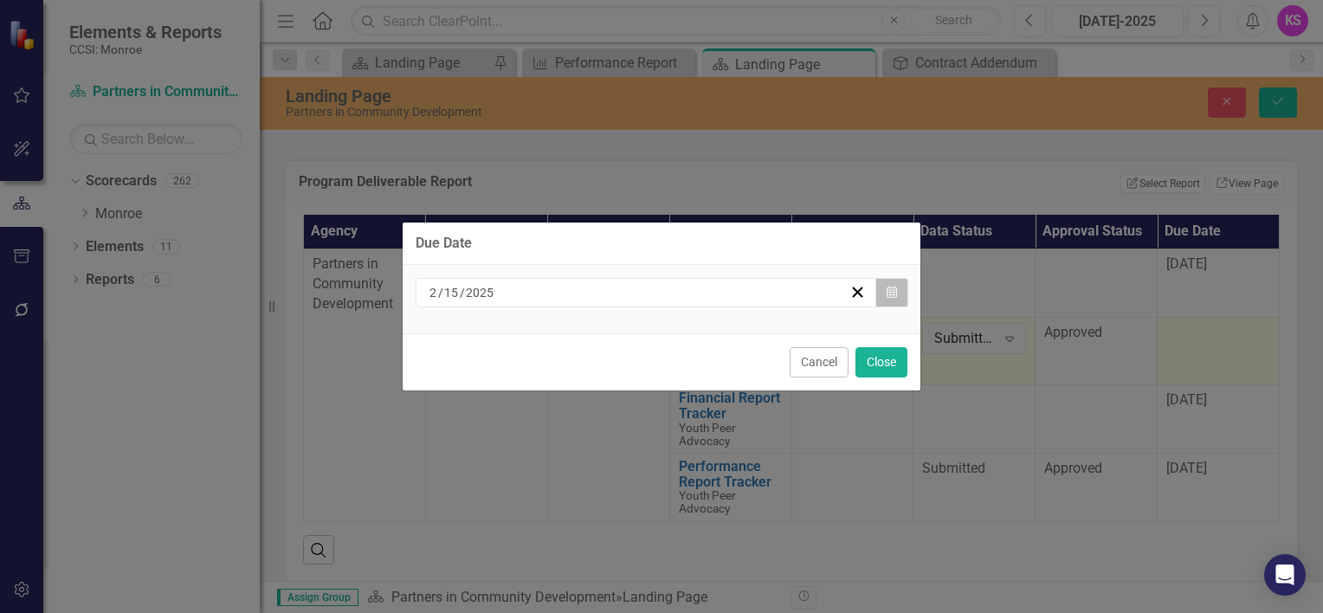
click at [891, 297] on icon "Calendar" at bounding box center [891, 293] width 10 height 12
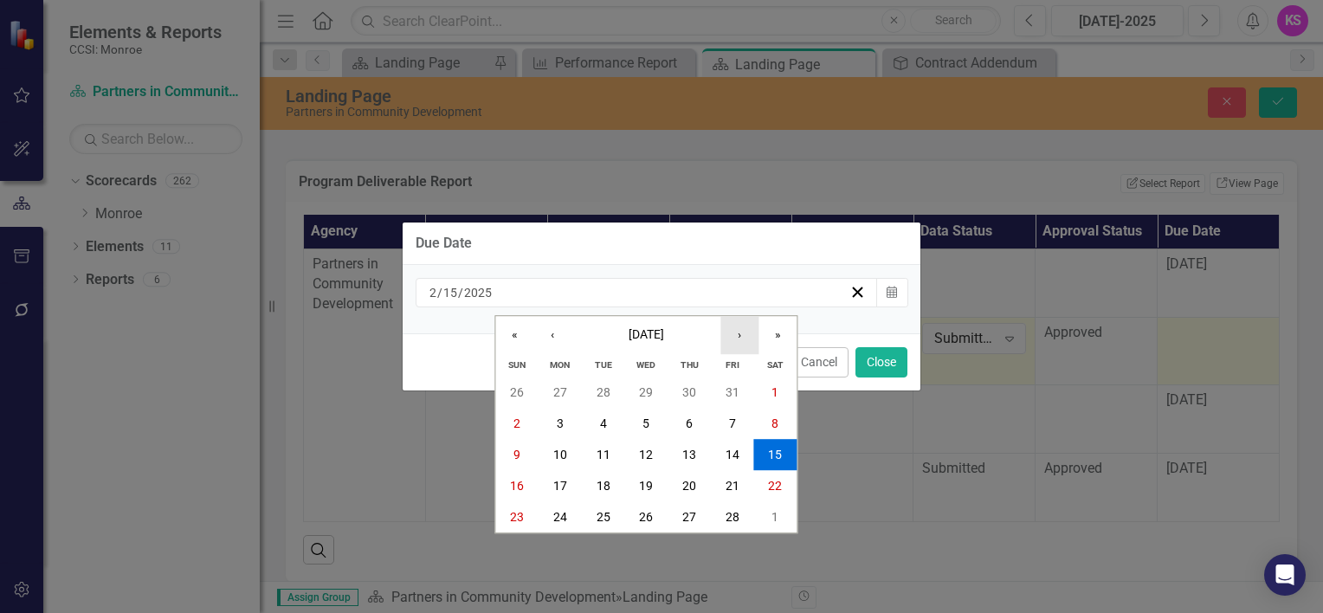
click at [736, 339] on button "›" at bounding box center [739, 335] width 38 height 38
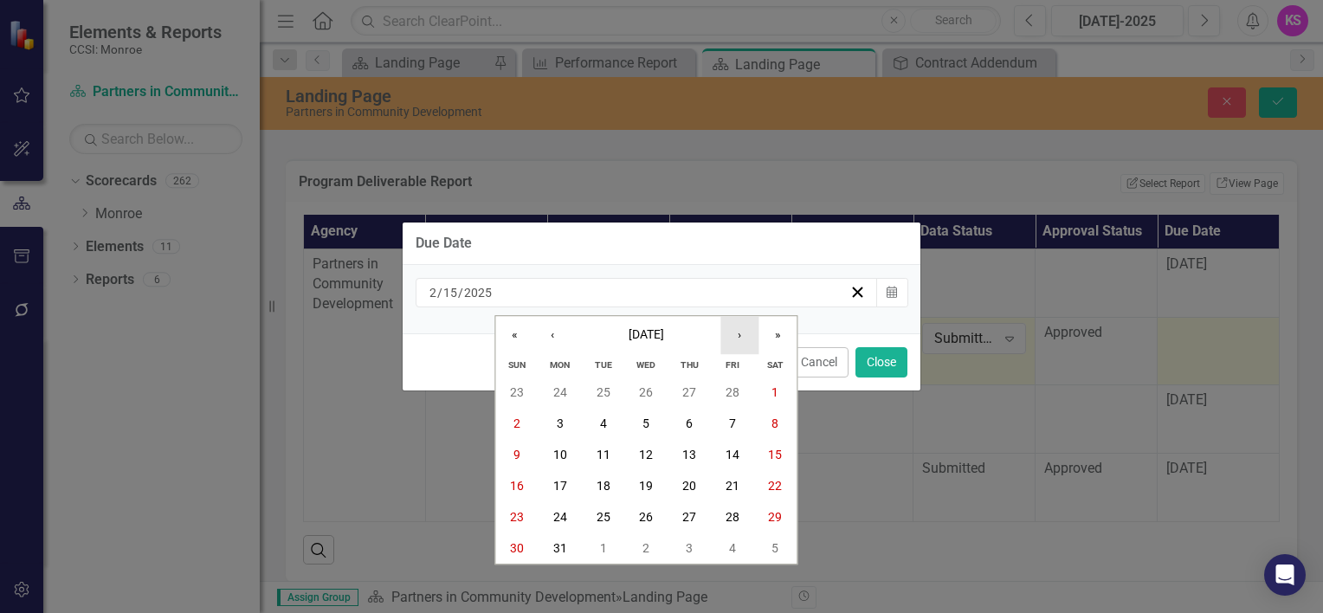
click at [736, 339] on button "›" at bounding box center [739, 335] width 38 height 38
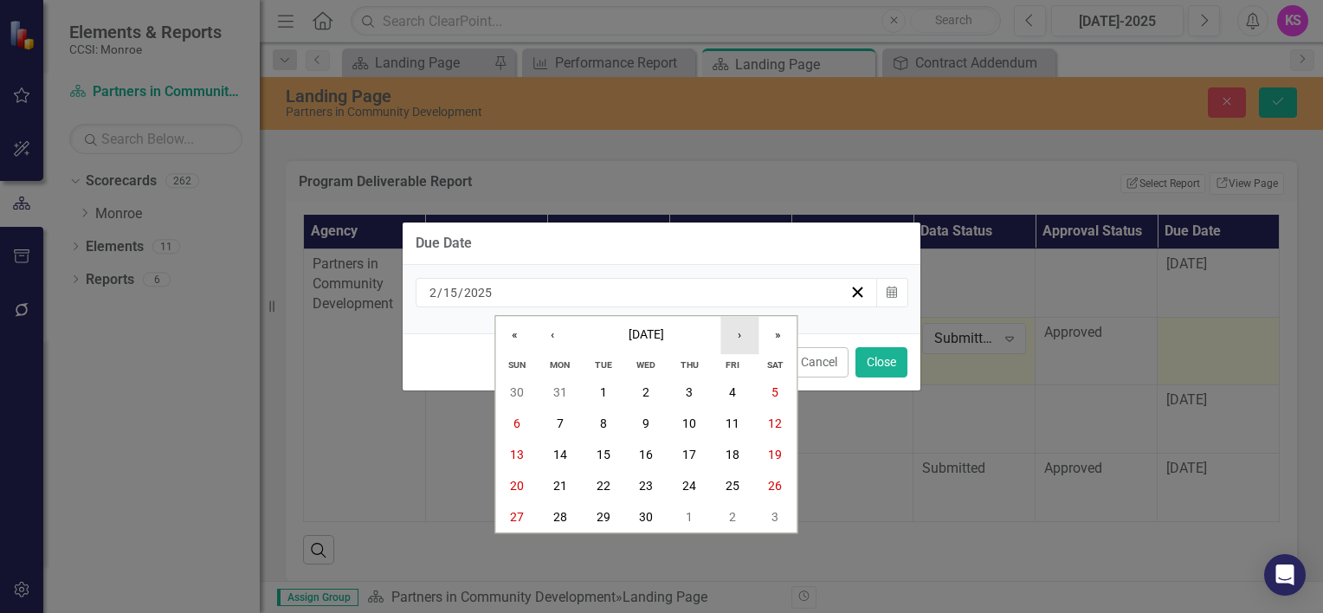
click at [736, 339] on button "›" at bounding box center [739, 335] width 38 height 38
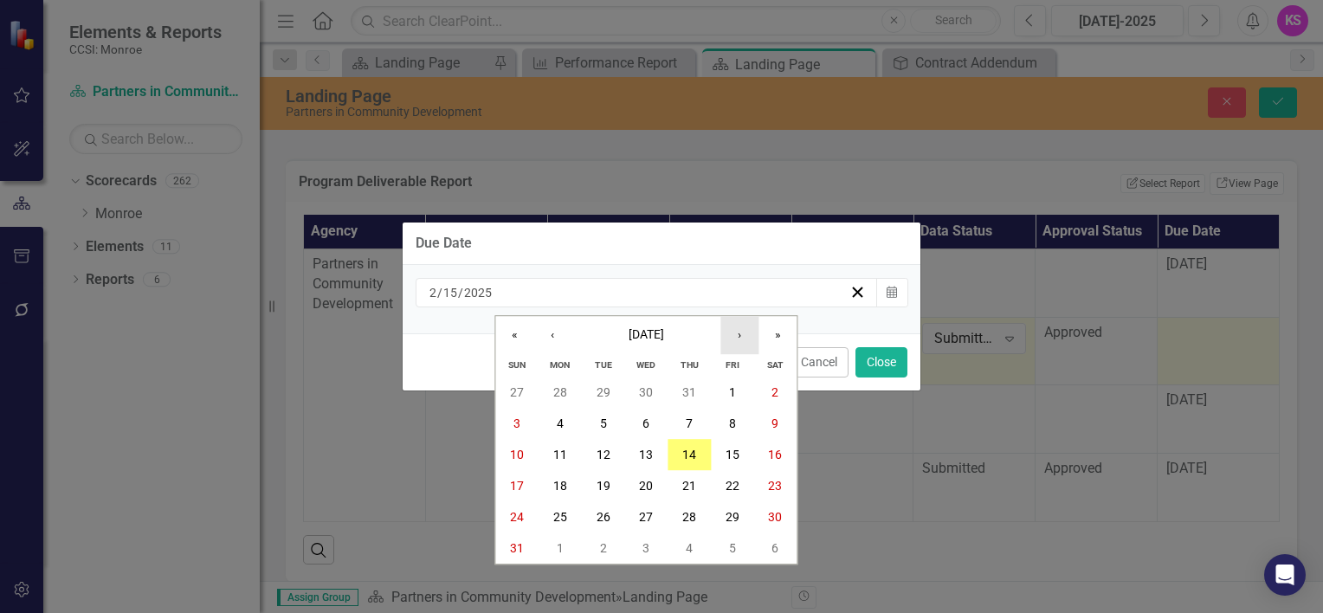
click at [736, 339] on button "›" at bounding box center [739, 335] width 38 height 38
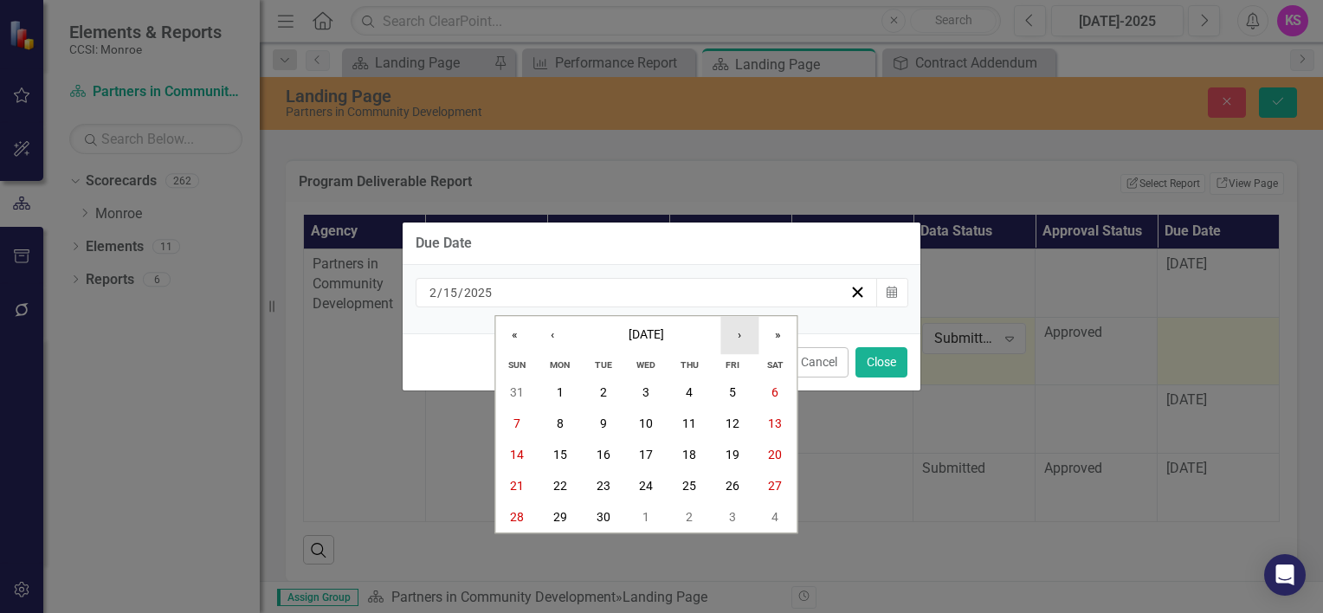
click at [736, 339] on button "›" at bounding box center [739, 335] width 38 height 38
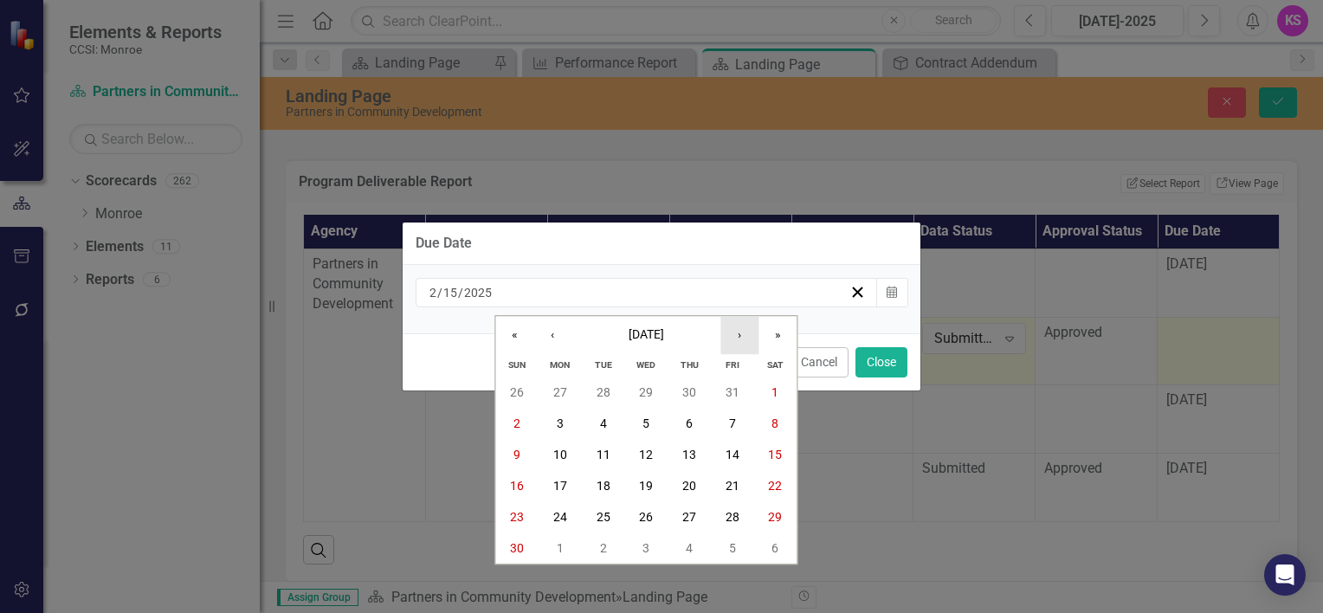
click at [736, 339] on button "›" at bounding box center [739, 335] width 38 height 38
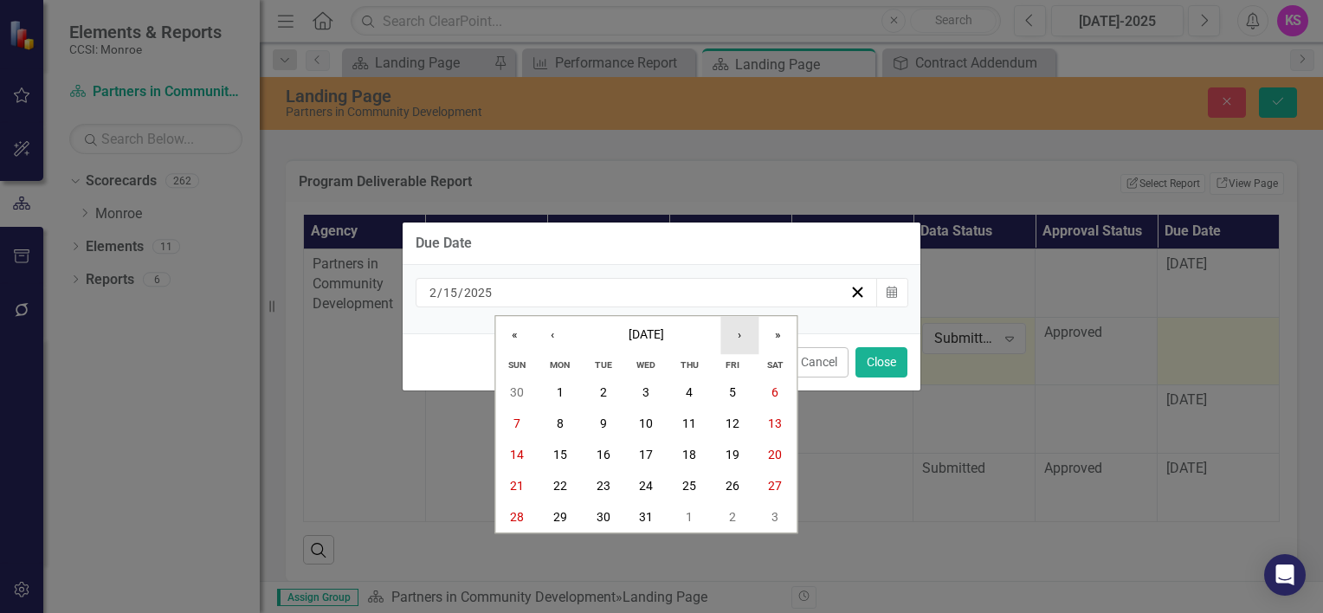
click at [736, 339] on button "›" at bounding box center [739, 335] width 38 height 38
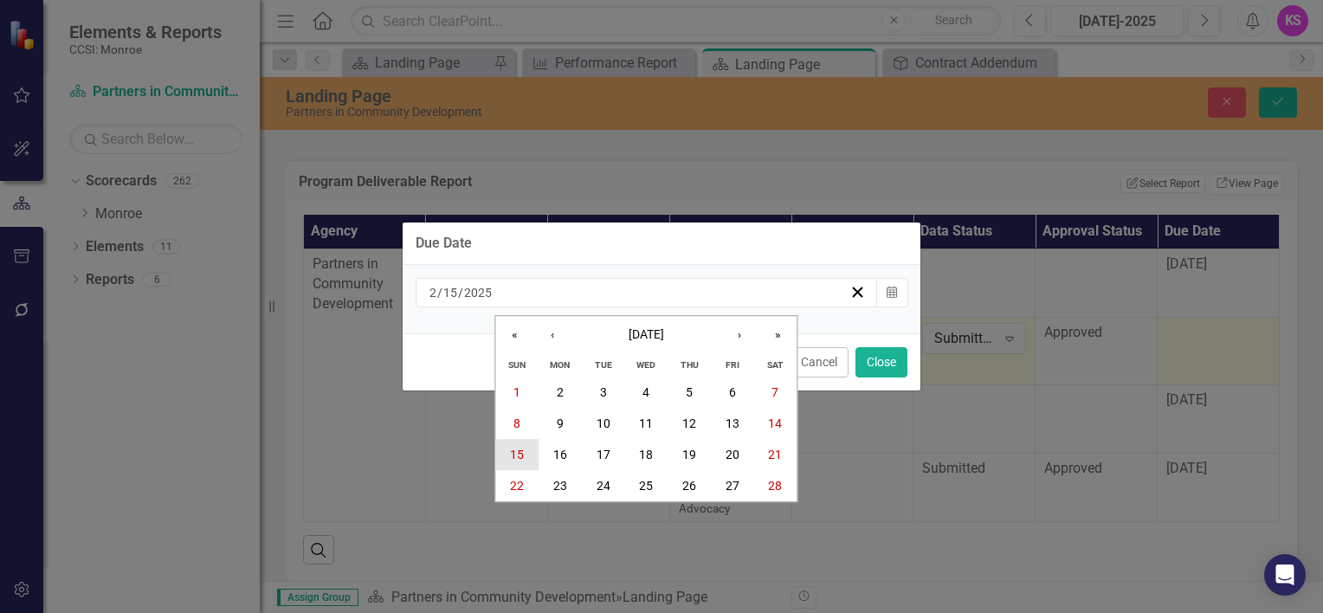
click at [521, 454] on abbr "15" at bounding box center [517, 455] width 14 height 14
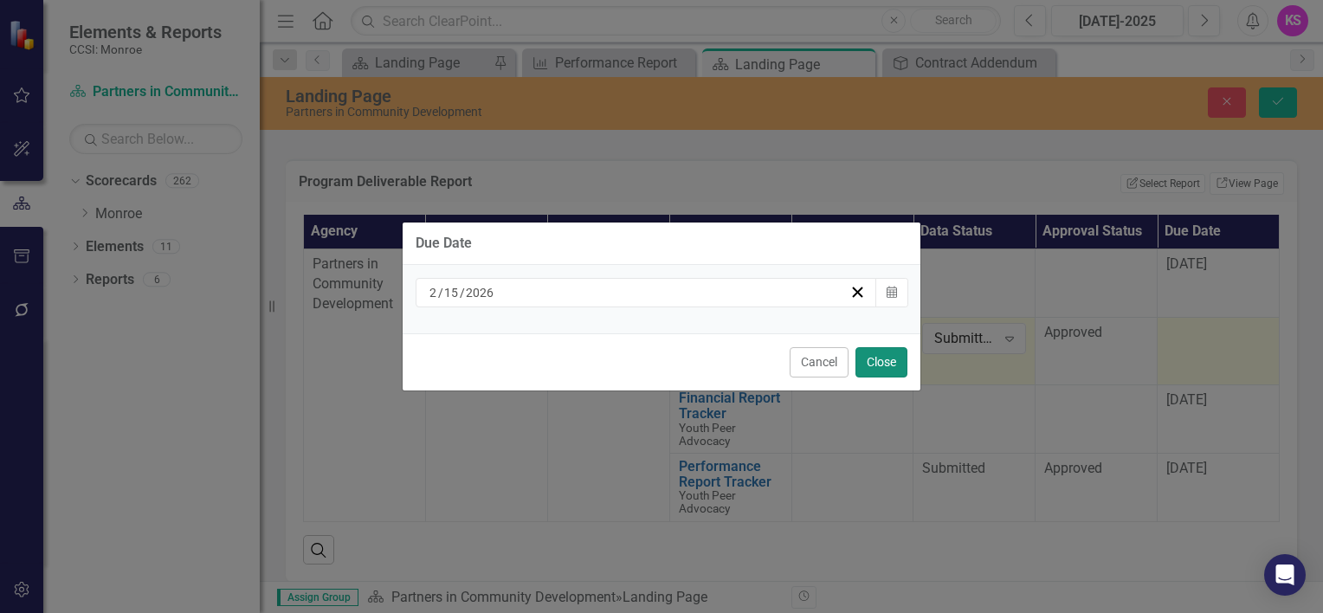
click at [887, 357] on button "Close" at bounding box center [881, 362] width 52 height 30
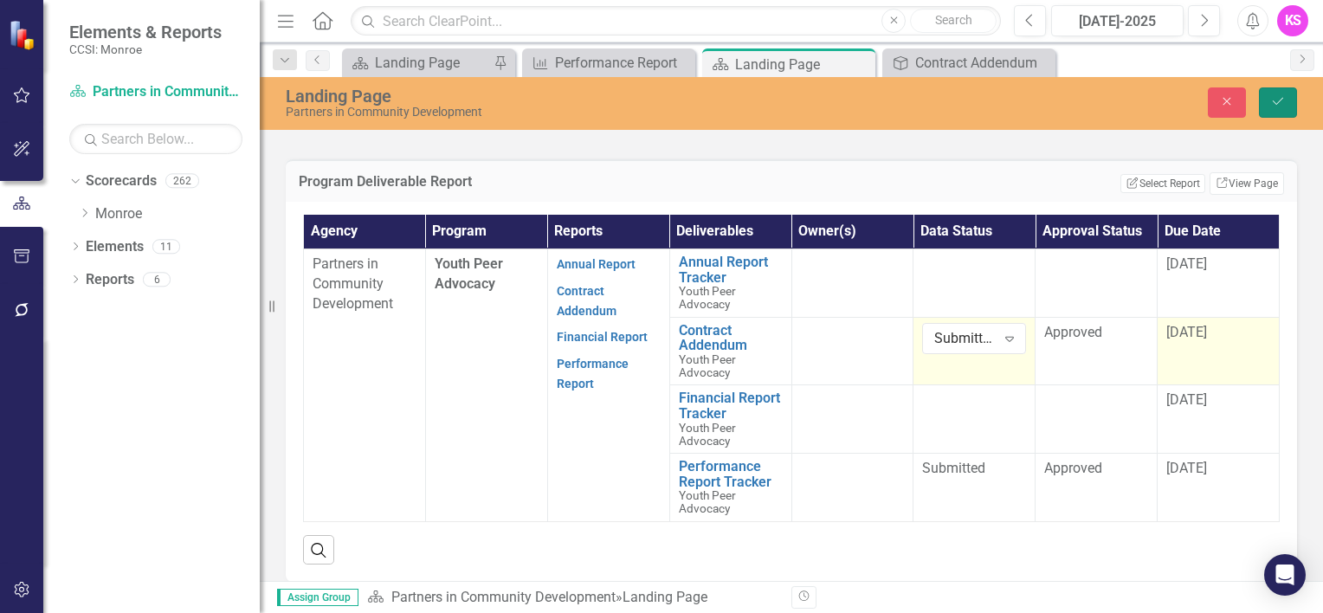
click at [1278, 103] on icon "submit" at bounding box center [1277, 101] width 10 height 7
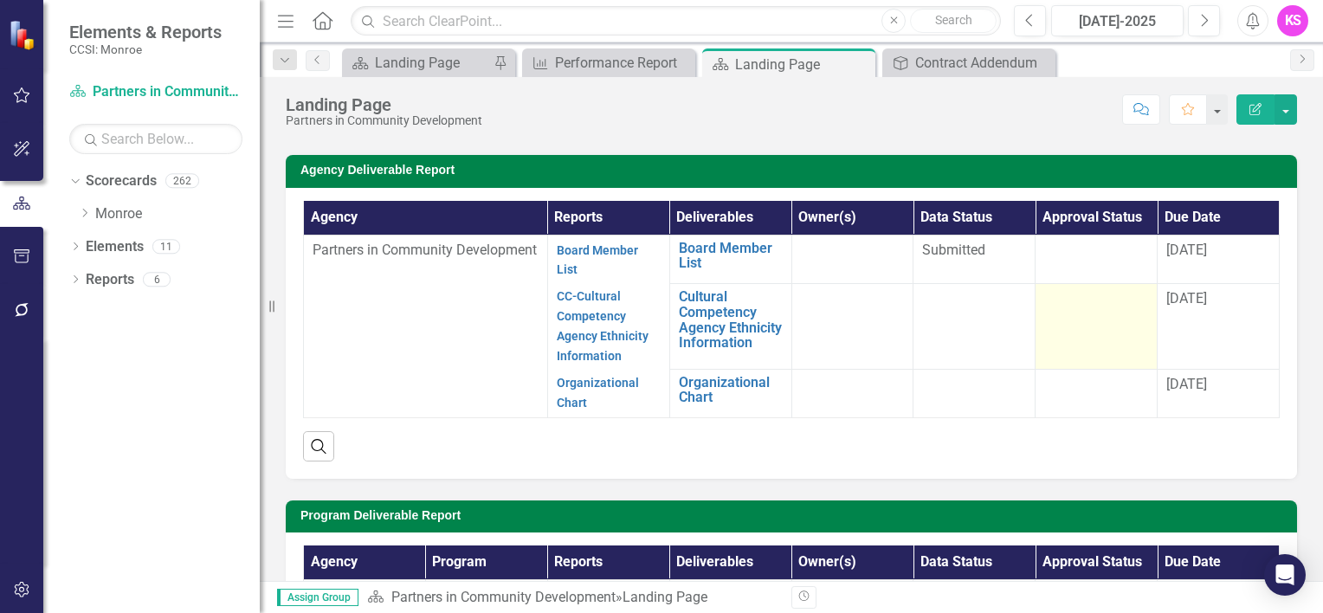
scroll to position [87, 0]
